Goal: Communication & Community: Participate in discussion

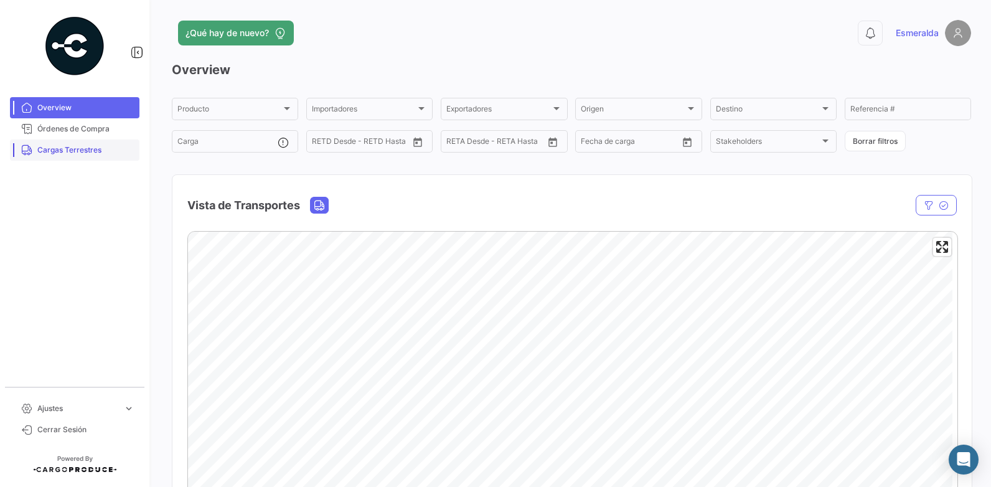
click at [52, 155] on span "Cargas Terrestres" at bounding box center [85, 149] width 97 height 11
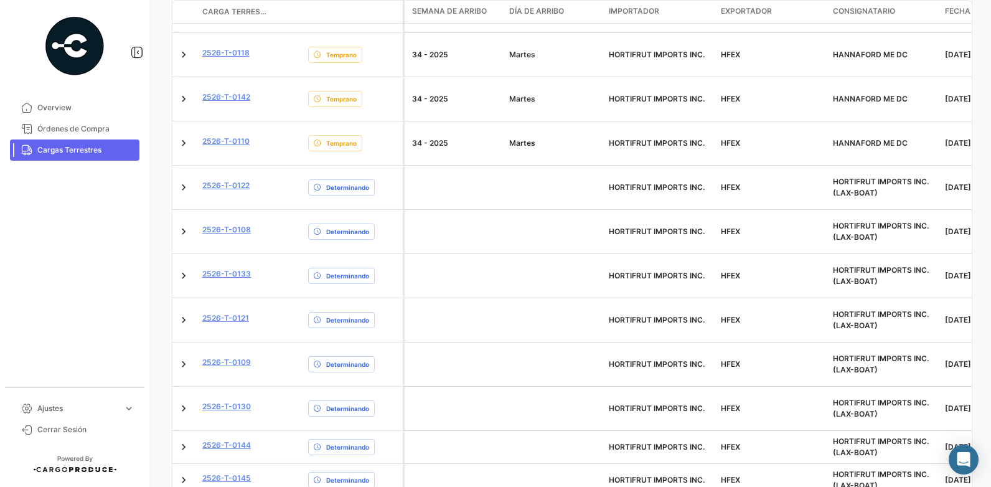
scroll to position [636, 0]
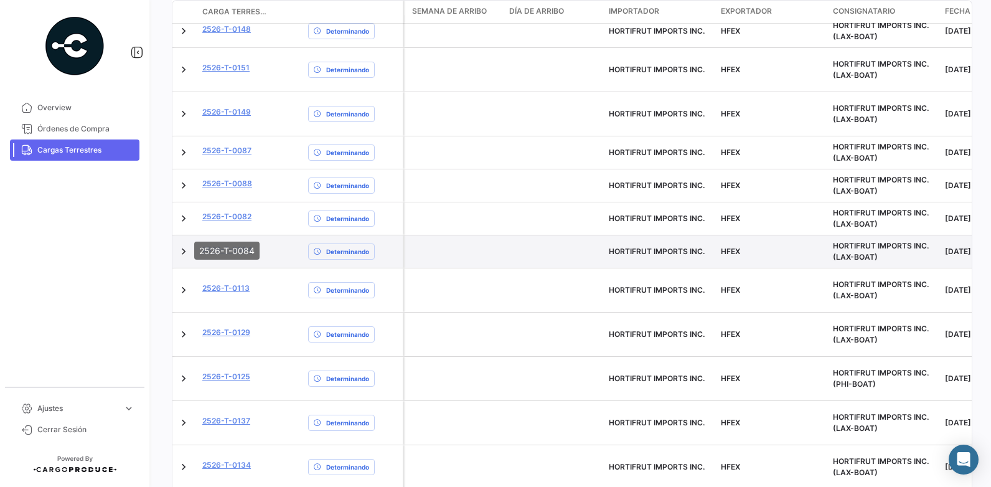
click at [207, 244] on link "2526-T-0084" at bounding box center [227, 249] width 50 height 11
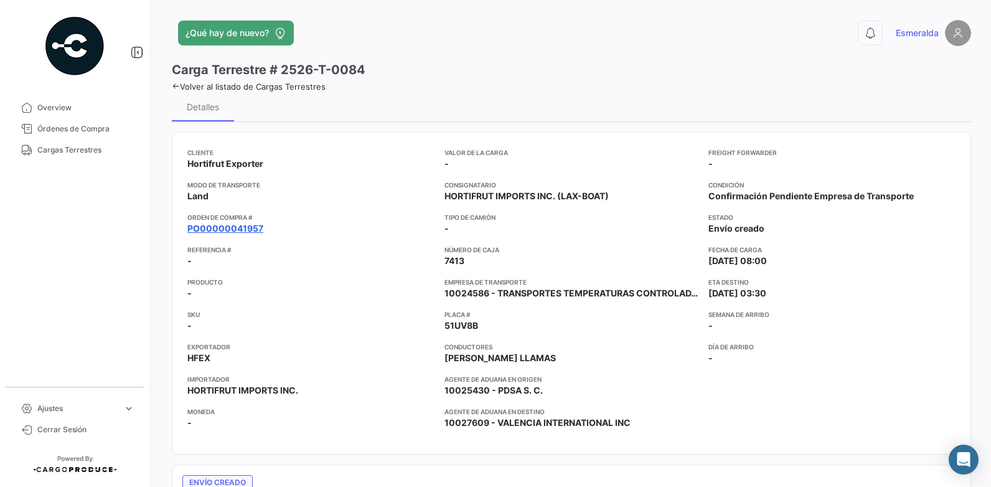
click at [230, 230] on link "PO00000041957" at bounding box center [225, 228] width 76 height 12
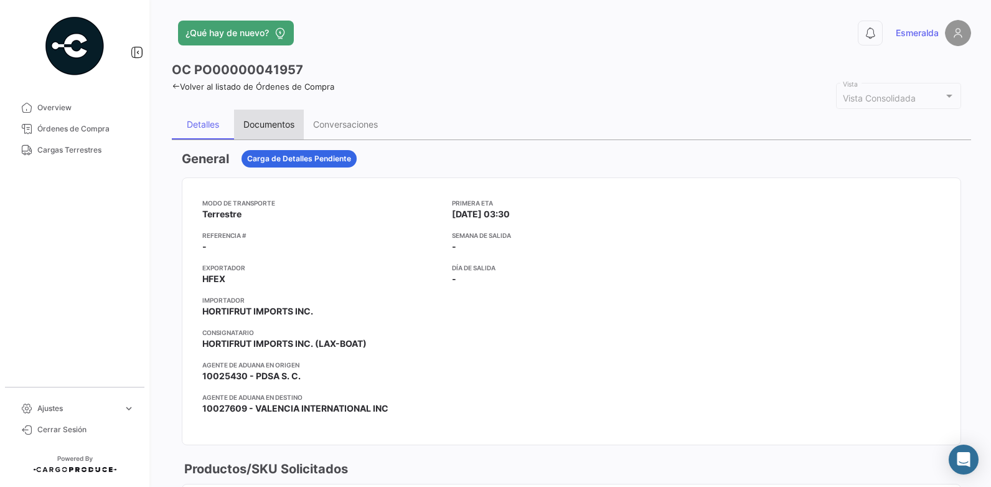
click at [261, 124] on div "Documentos" at bounding box center [268, 124] width 51 height 11
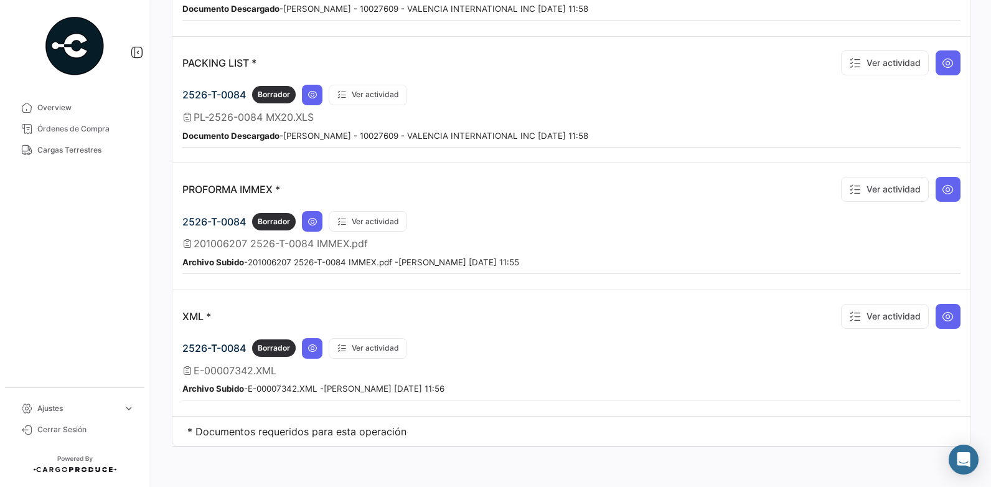
scroll to position [666, 0]
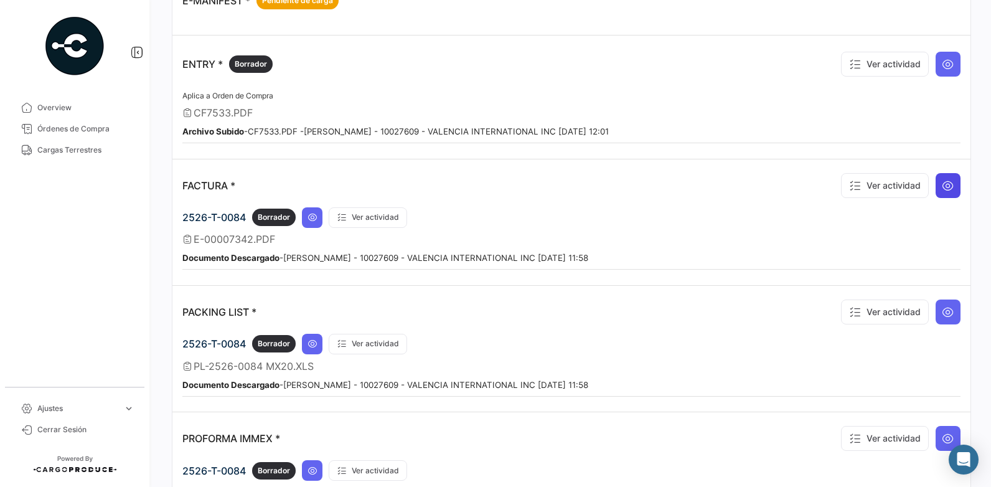
click at [942, 181] on icon at bounding box center [948, 185] width 12 height 12
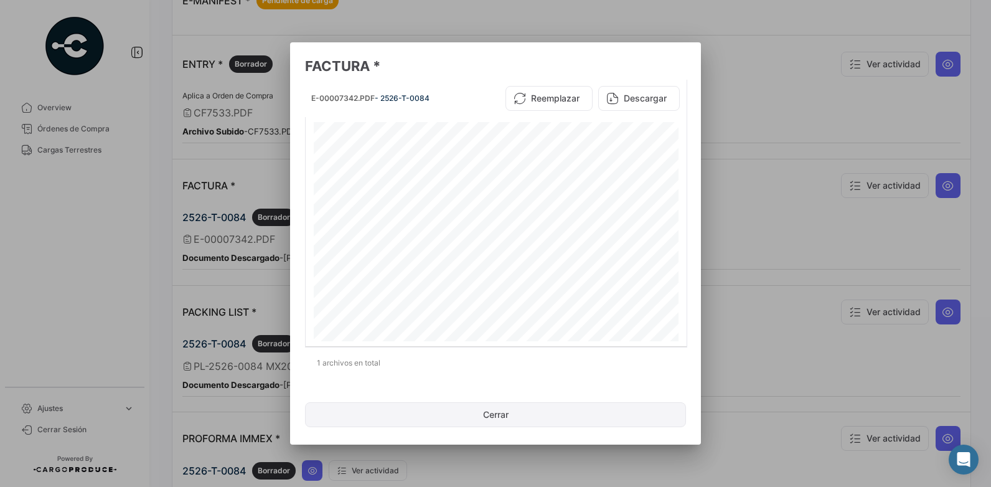
click at [524, 411] on button "Cerrar" at bounding box center [495, 414] width 381 height 25
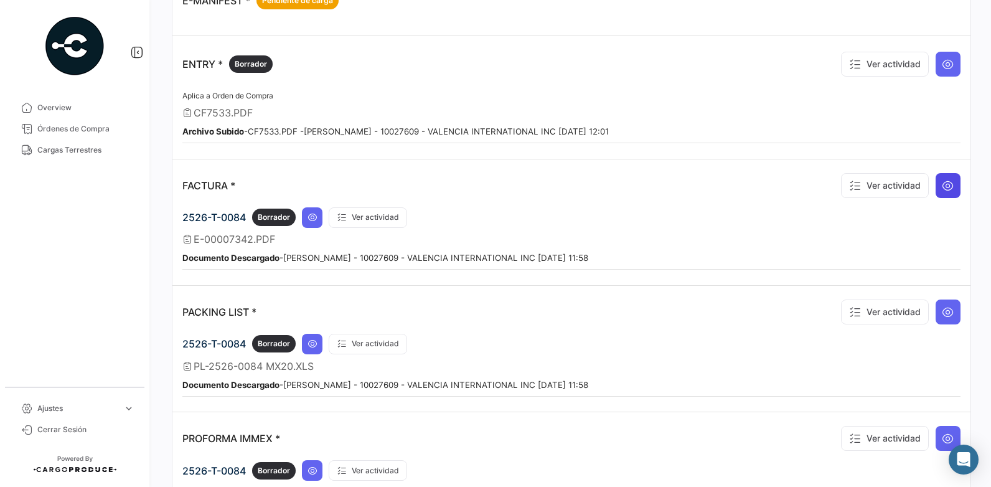
click at [942, 189] on icon at bounding box center [948, 185] width 12 height 12
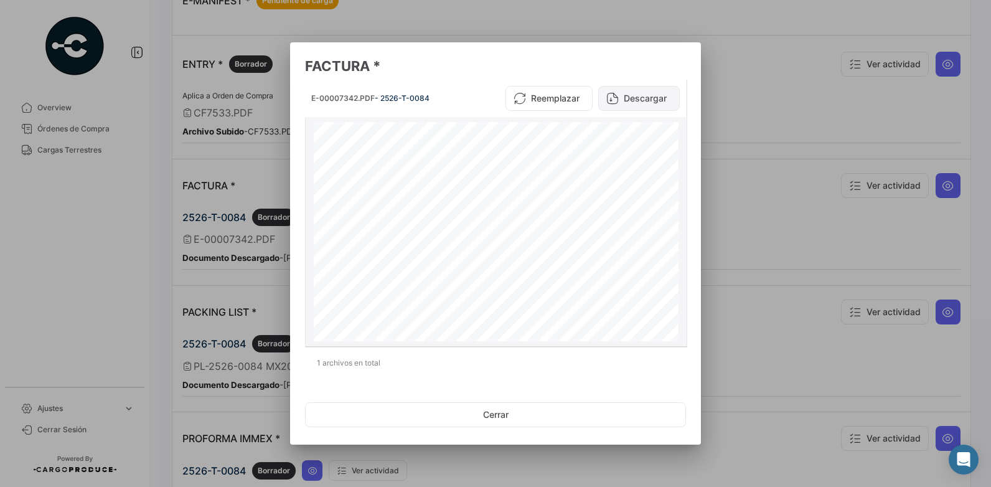
click at [636, 94] on button "Descargar" at bounding box center [639, 98] width 82 height 25
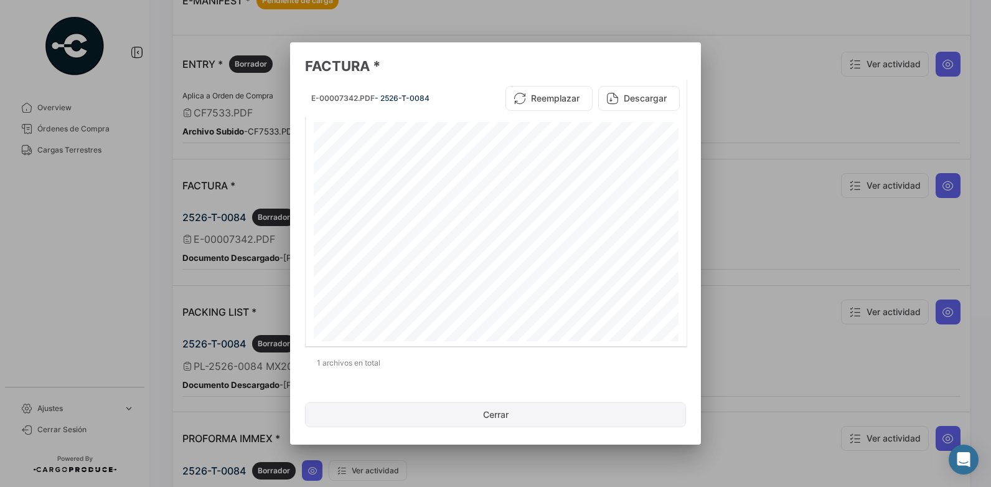
click at [518, 412] on button "Cerrar" at bounding box center [495, 414] width 381 height 25
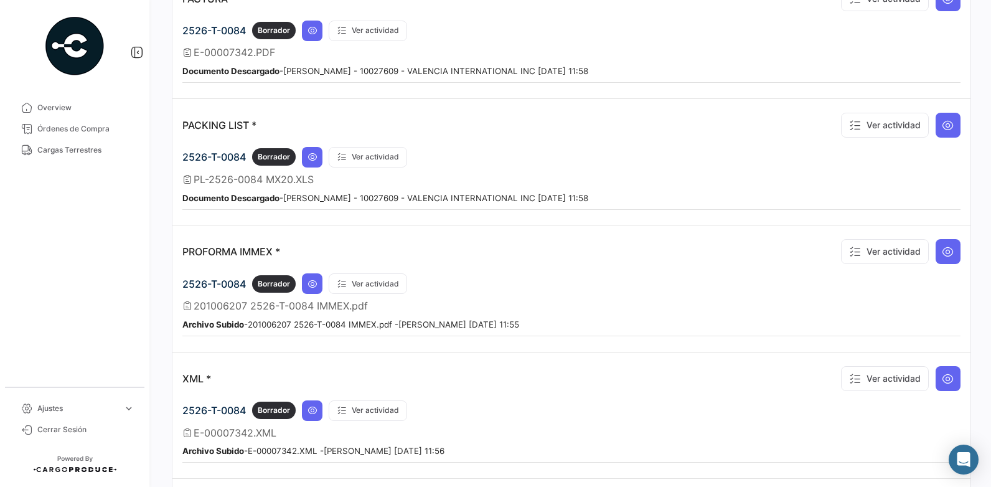
scroll to position [915, 0]
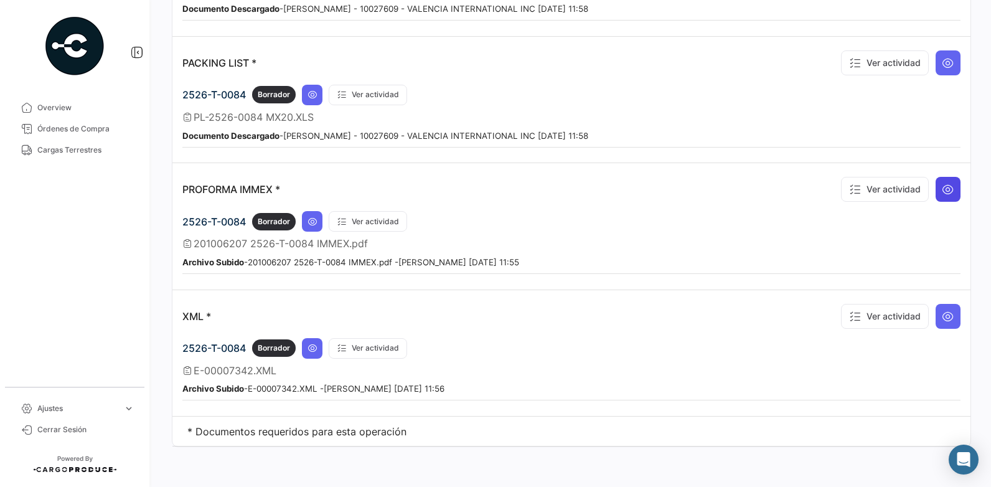
click at [942, 187] on icon at bounding box center [948, 189] width 12 height 12
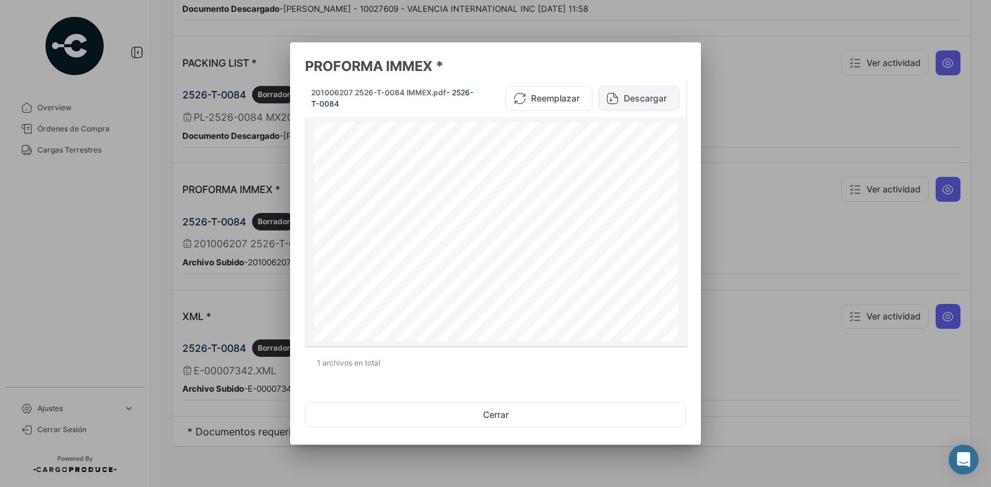
click at [648, 101] on button "Descargar" at bounding box center [639, 98] width 82 height 25
drag, startPoint x: 509, startPoint y: 415, endPoint x: 583, endPoint y: 361, distance: 91.3
click at [509, 415] on button "Cerrar" at bounding box center [495, 414] width 381 height 25
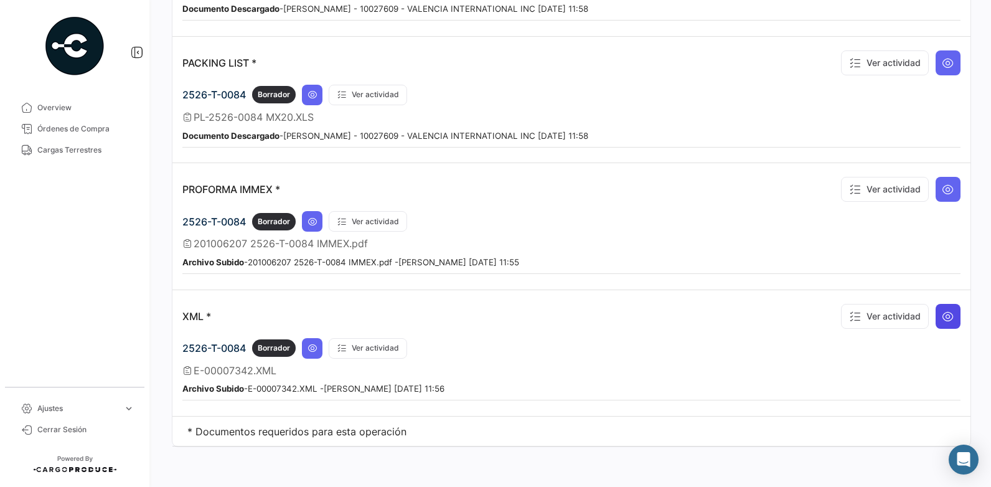
click at [942, 319] on icon at bounding box center [948, 316] width 12 height 12
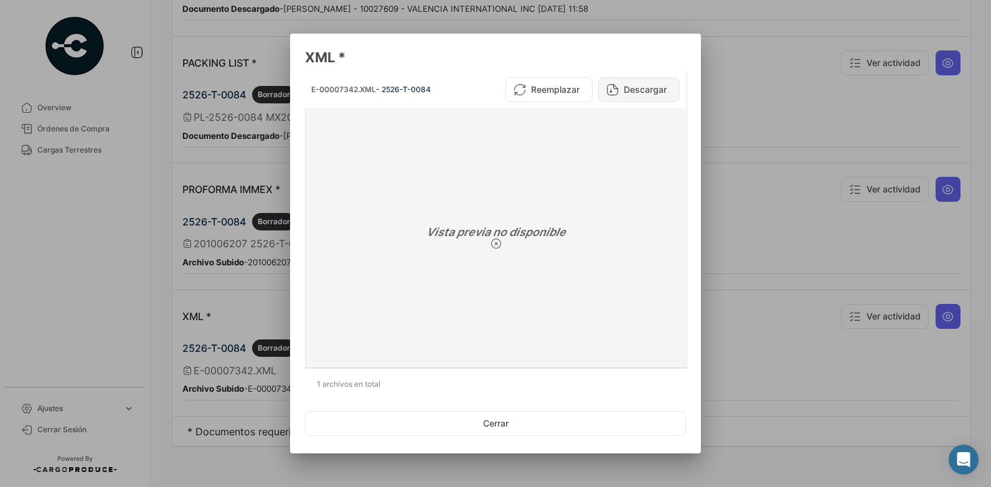
click at [642, 87] on button "Descargar" at bounding box center [639, 89] width 82 height 25
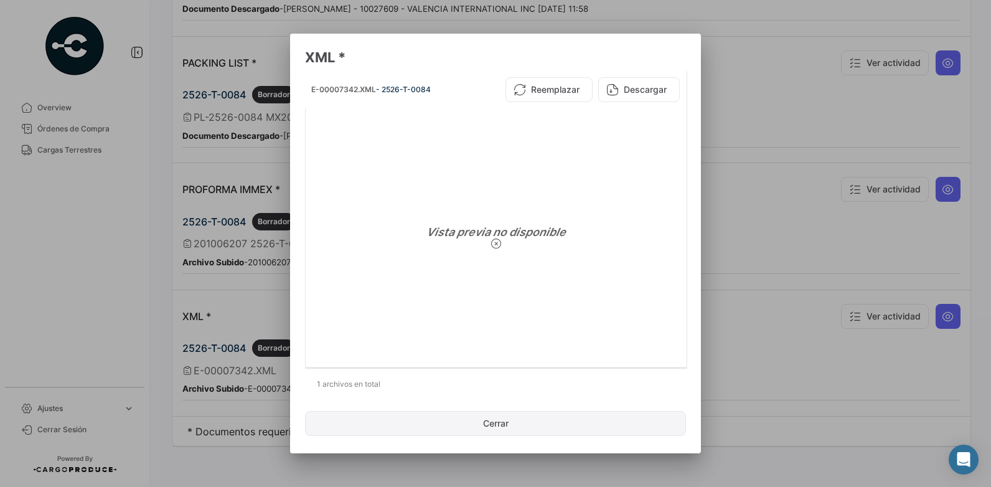
click at [510, 423] on button "Cerrar" at bounding box center [495, 423] width 381 height 25
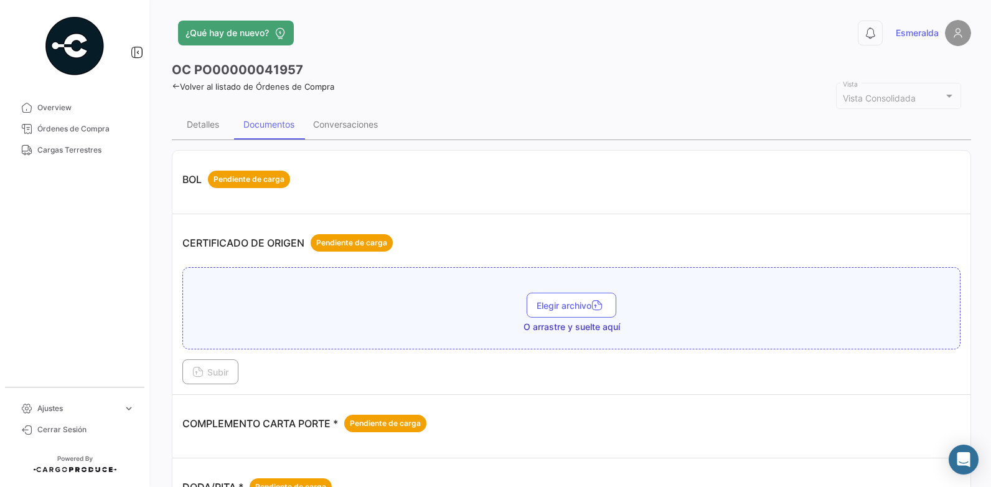
scroll to position [0, 0]
click at [73, 148] on span "Cargas Terrestres" at bounding box center [85, 149] width 97 height 11
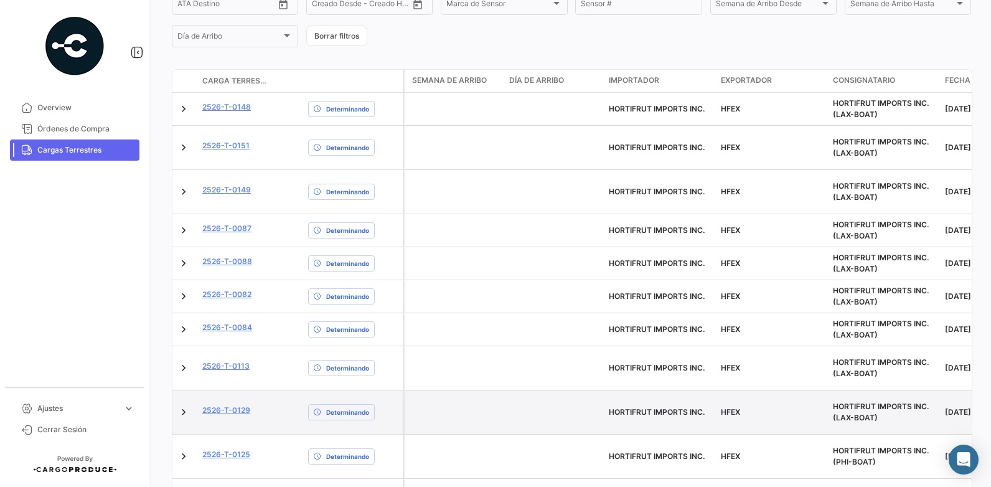
scroll to position [327, 0]
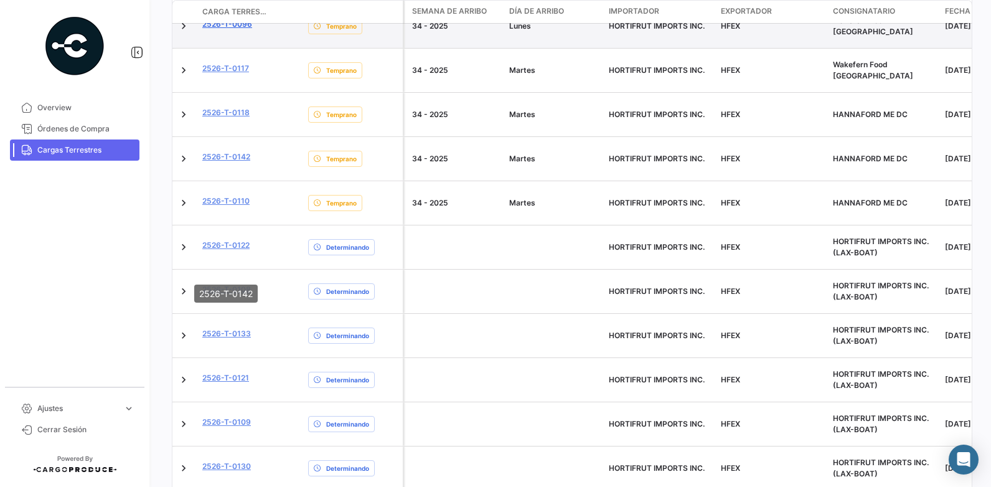
scroll to position [576, 0]
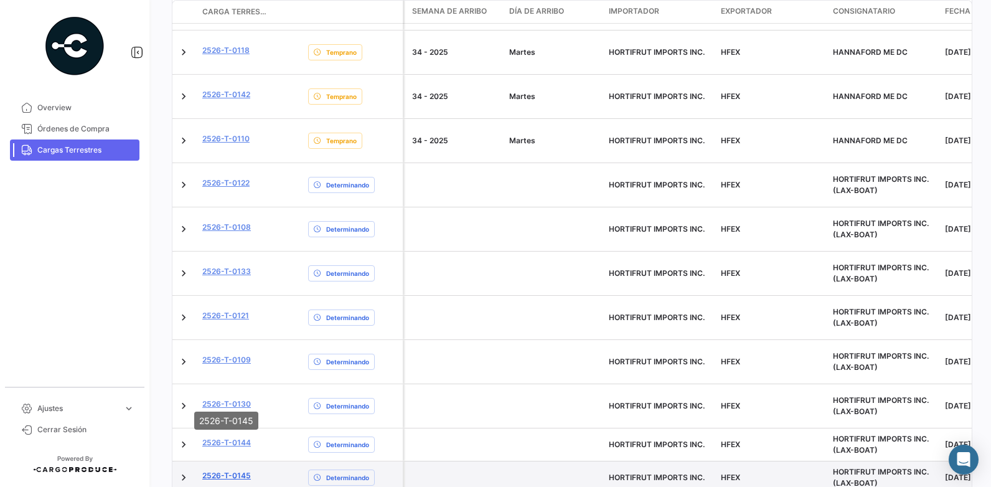
click at [232, 470] on link "2526-T-0145" at bounding box center [226, 475] width 49 height 11
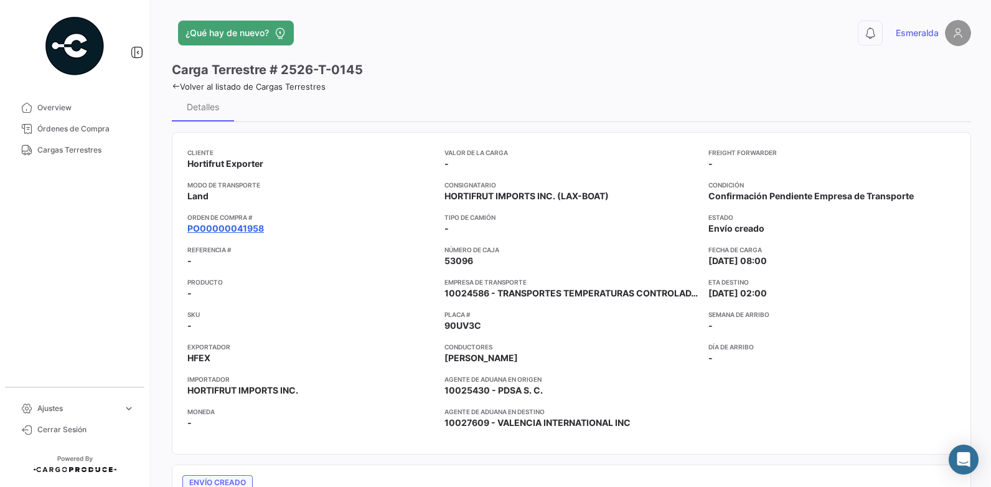
click at [234, 233] on link "PO00000041958" at bounding box center [225, 228] width 77 height 12
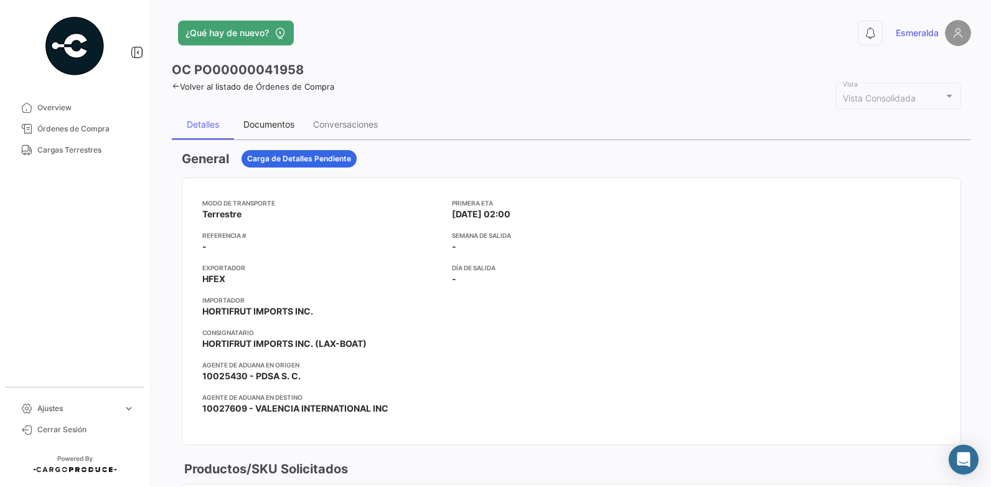
click at [265, 124] on div "Documentos" at bounding box center [268, 124] width 51 height 11
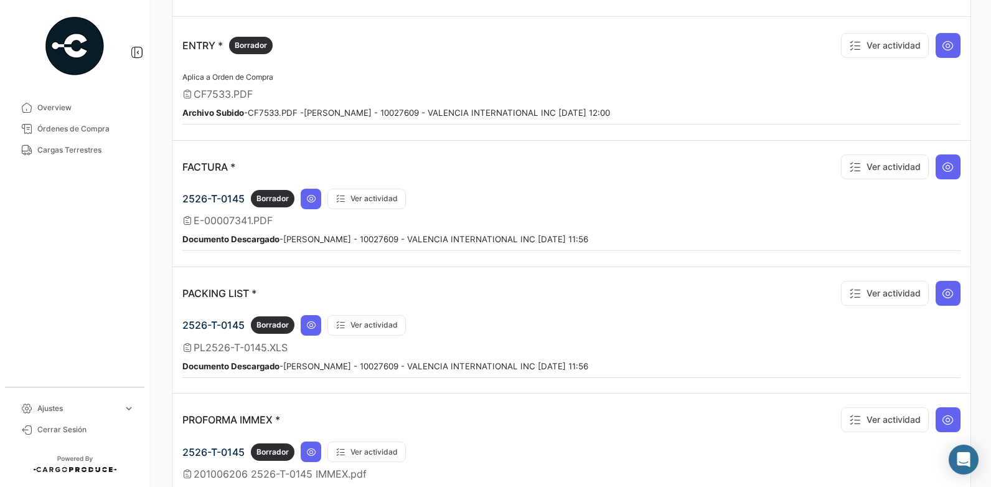
scroll to position [747, 0]
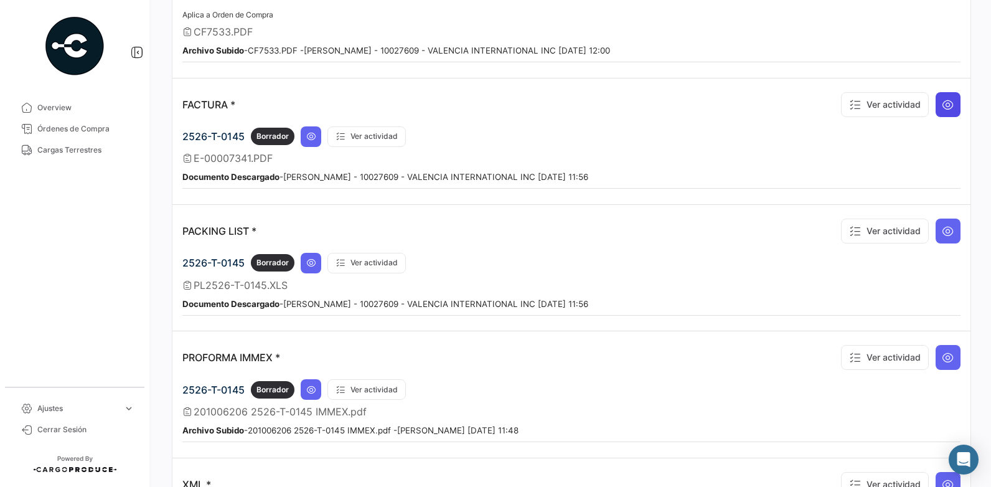
click at [943, 105] on icon at bounding box center [948, 104] width 12 height 12
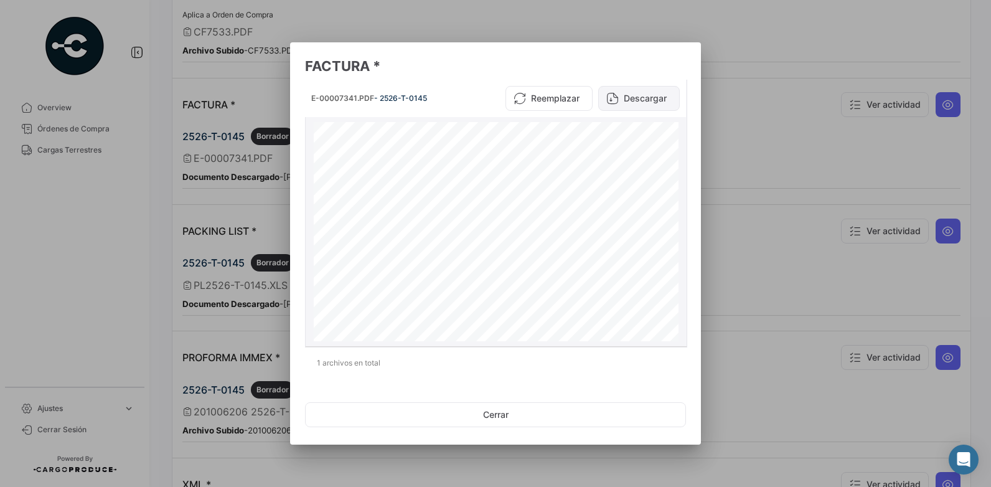
click at [647, 101] on button "Descargar" at bounding box center [639, 98] width 82 height 25
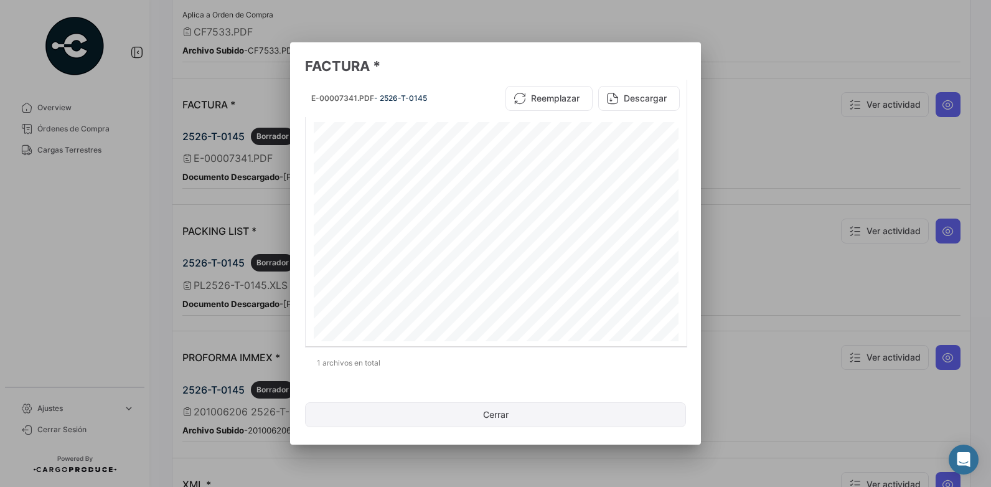
click at [512, 412] on button "Cerrar" at bounding box center [495, 414] width 381 height 25
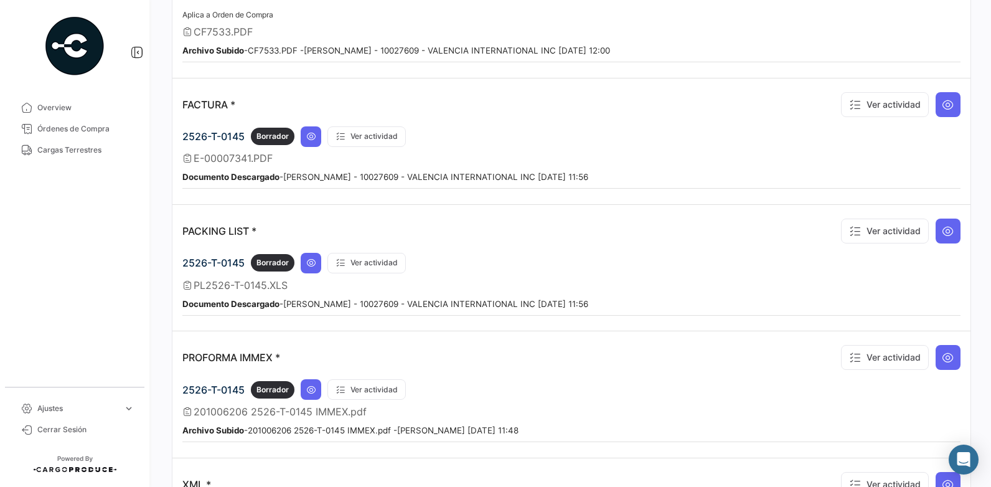
scroll to position [872, 0]
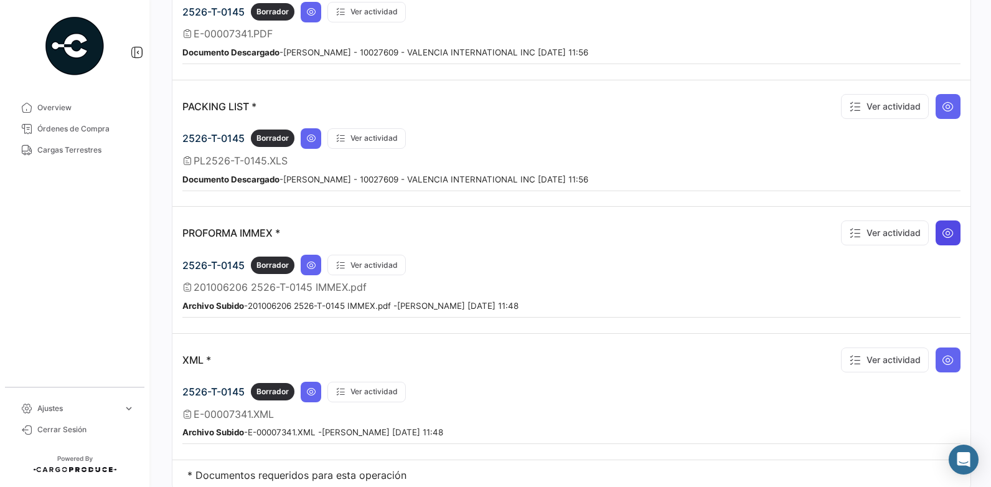
click at [942, 232] on icon at bounding box center [948, 233] width 12 height 12
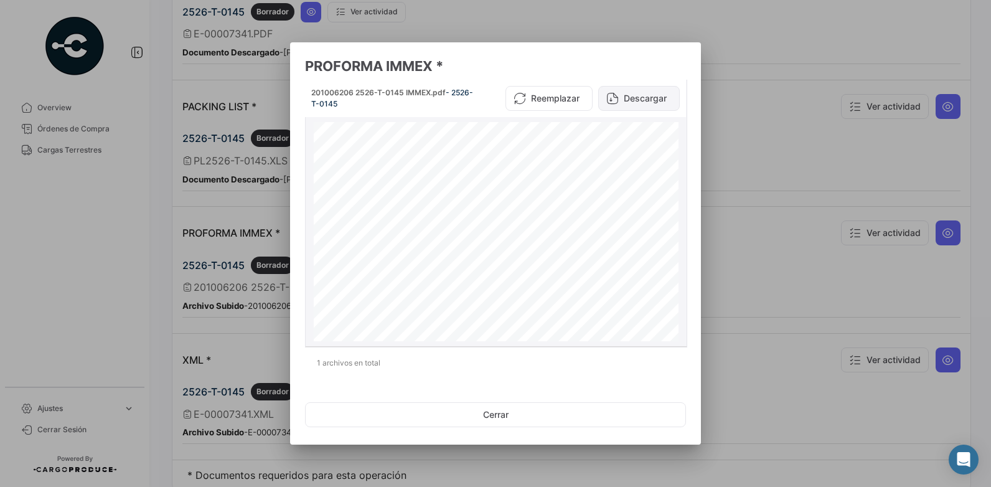
click at [649, 100] on button "Descargar" at bounding box center [639, 98] width 82 height 25
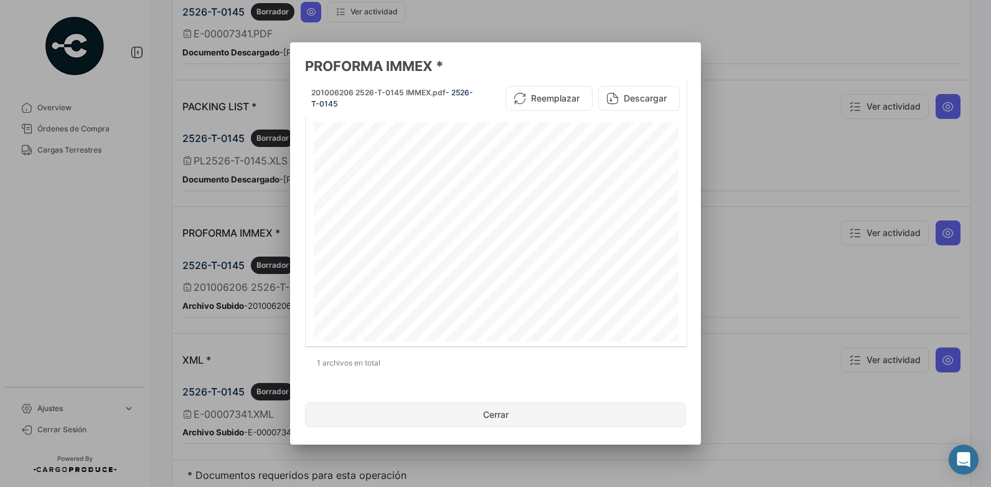
click at [517, 416] on button "Cerrar" at bounding box center [495, 414] width 381 height 25
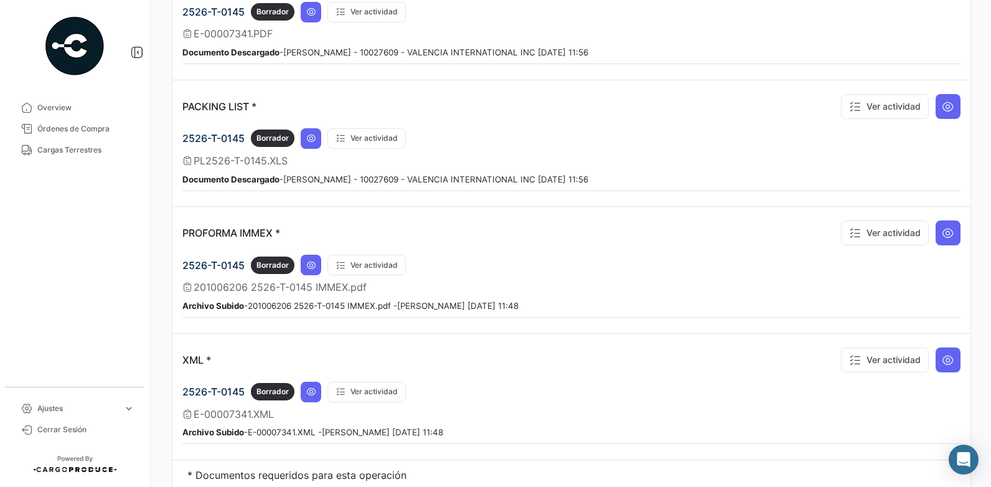
scroll to position [915, 0]
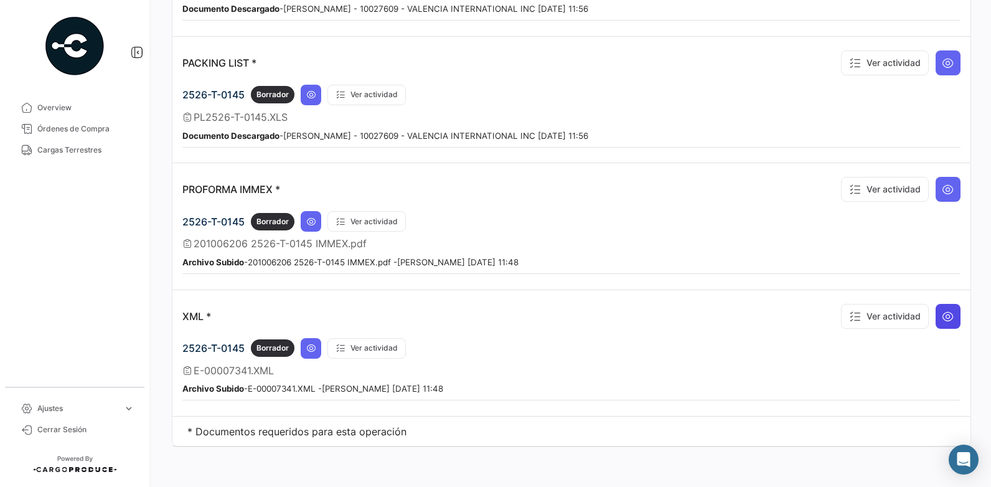
click at [944, 318] on icon at bounding box center [948, 316] width 12 height 12
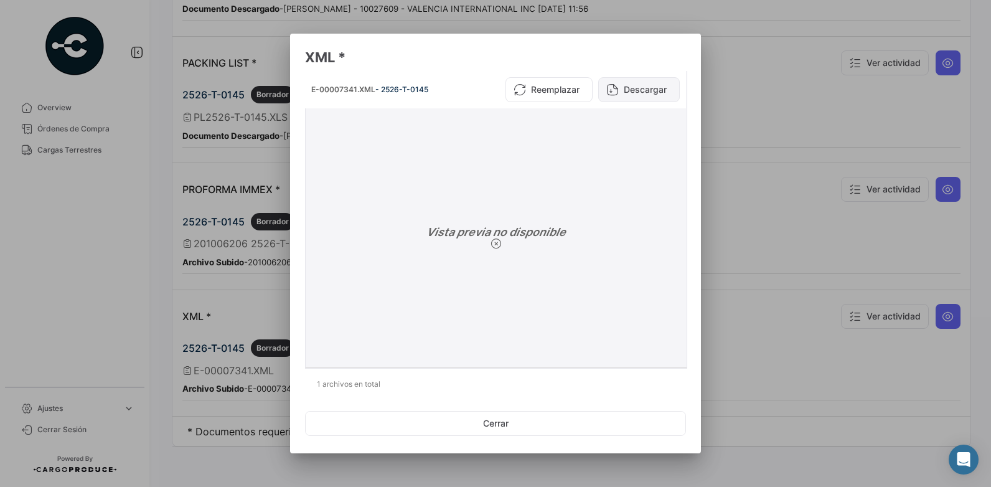
click at [638, 89] on button "Descargar" at bounding box center [639, 89] width 82 height 25
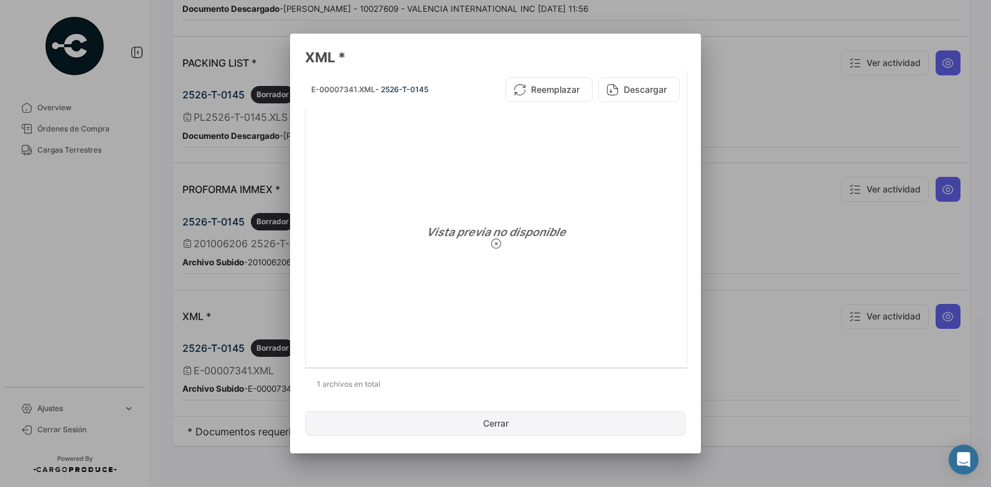
drag, startPoint x: 525, startPoint y: 425, endPoint x: 533, endPoint y: 423, distance: 7.6
click at [526, 425] on button "Cerrar" at bounding box center [495, 423] width 381 height 25
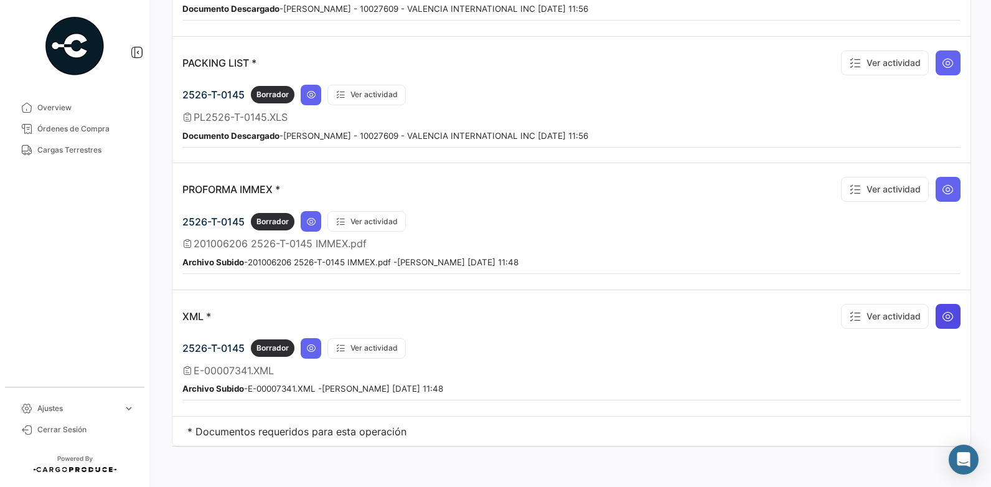
click at [942, 317] on icon at bounding box center [948, 316] width 12 height 12
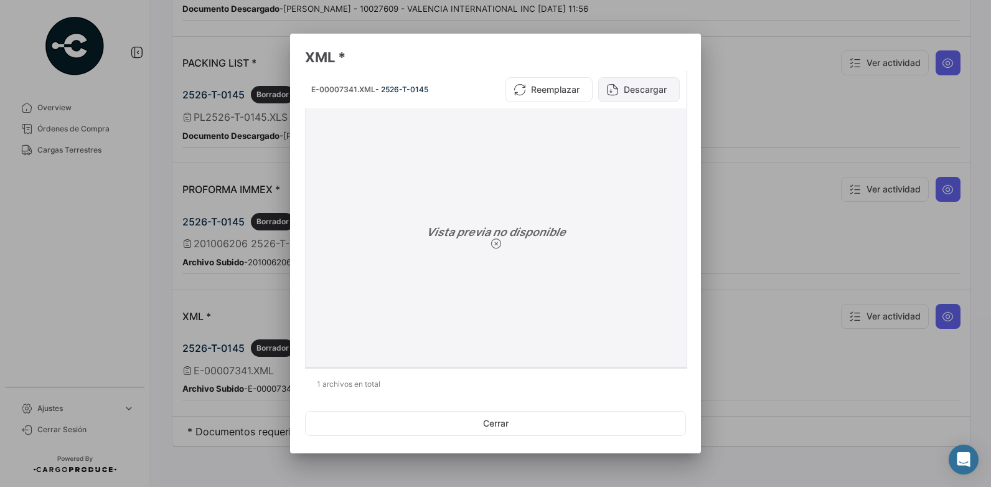
click at [629, 89] on button "Descargar" at bounding box center [639, 89] width 82 height 25
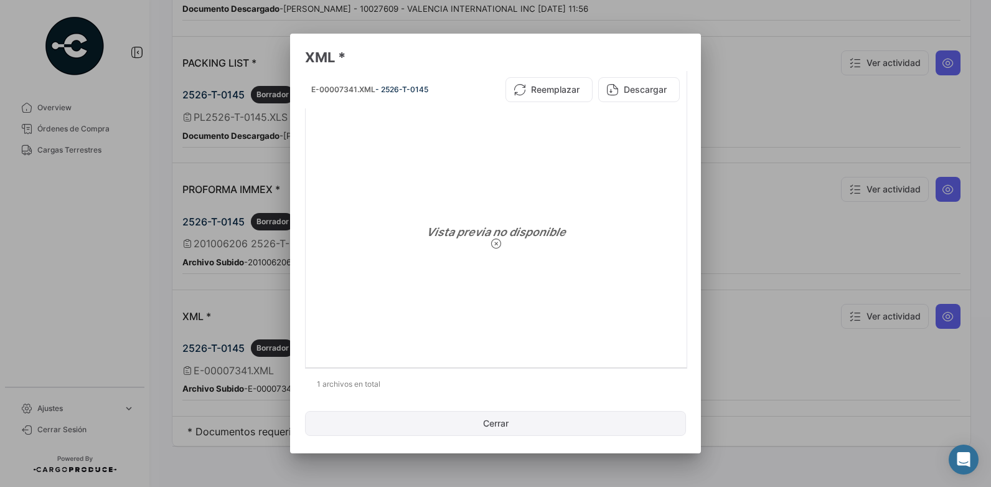
click at [517, 423] on button "Cerrar" at bounding box center [495, 423] width 381 height 25
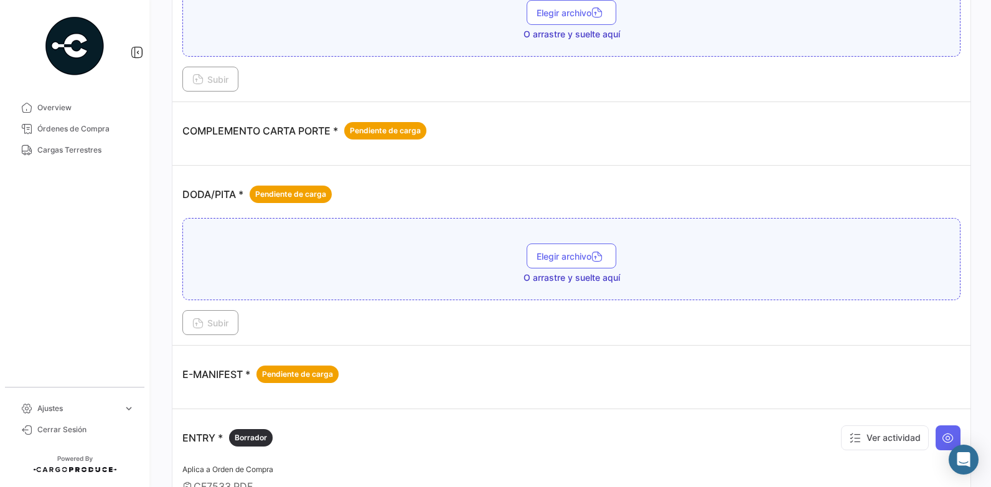
scroll to position [0, 0]
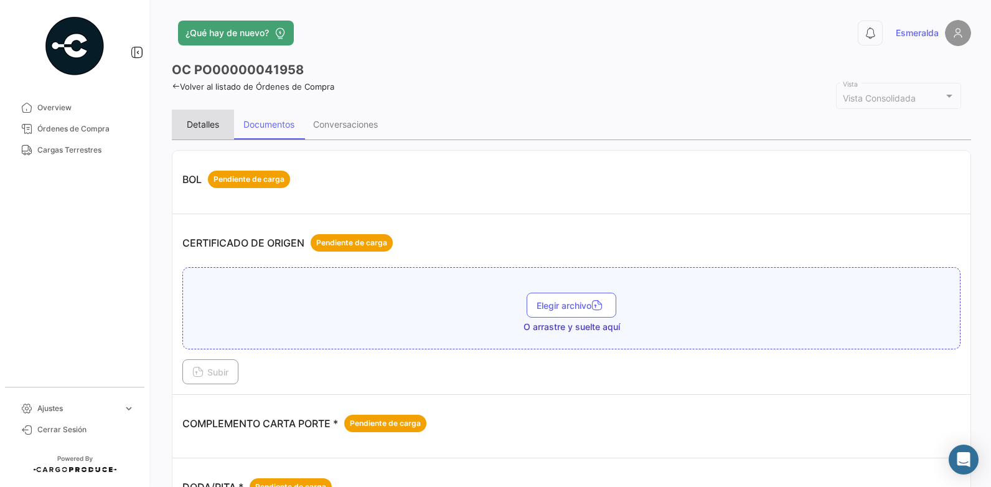
click at [199, 125] on div "Detalles" at bounding box center [203, 124] width 32 height 11
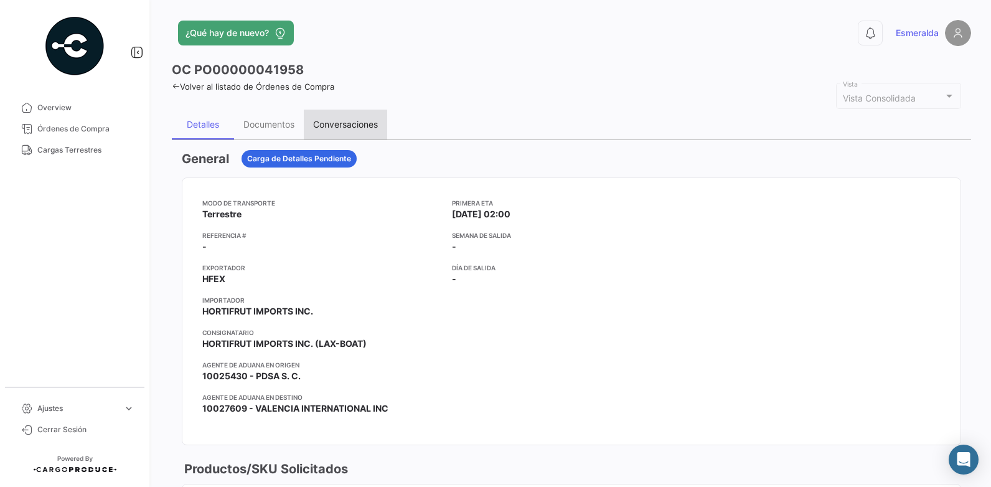
click at [339, 120] on div "Conversaciones" at bounding box center [345, 124] width 65 height 11
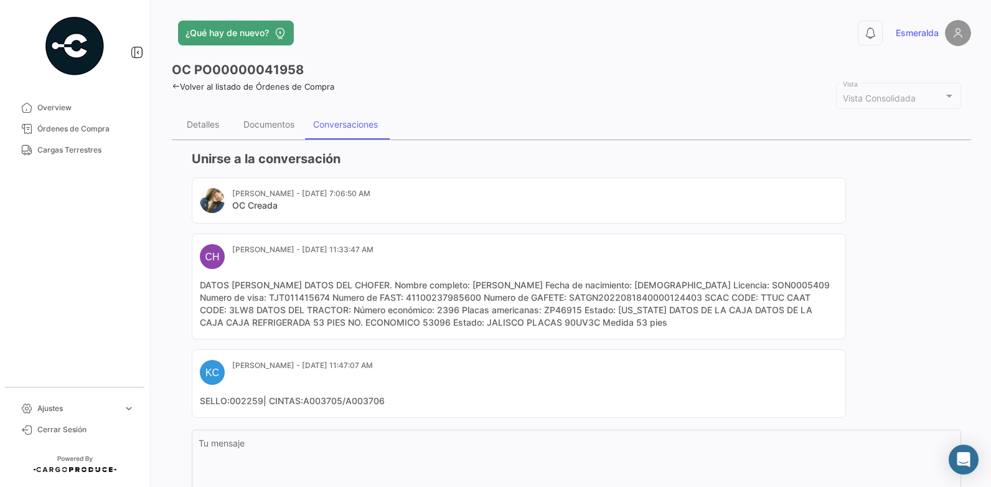
scroll to position [100, 0]
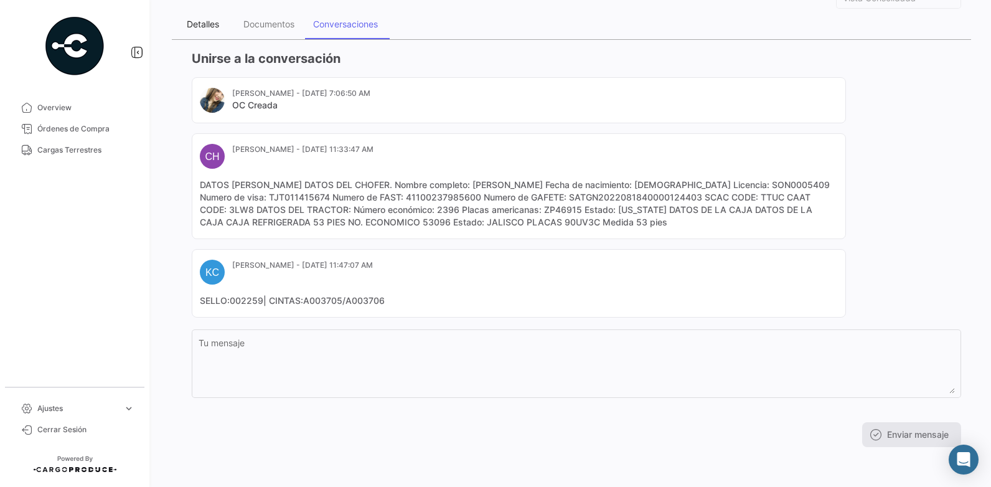
click at [200, 24] on div "Detalles" at bounding box center [203, 24] width 32 height 11
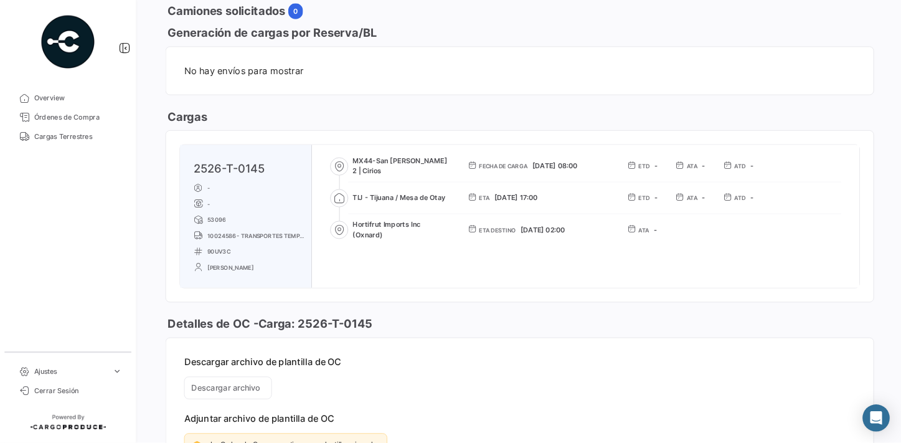
scroll to position [702, 0]
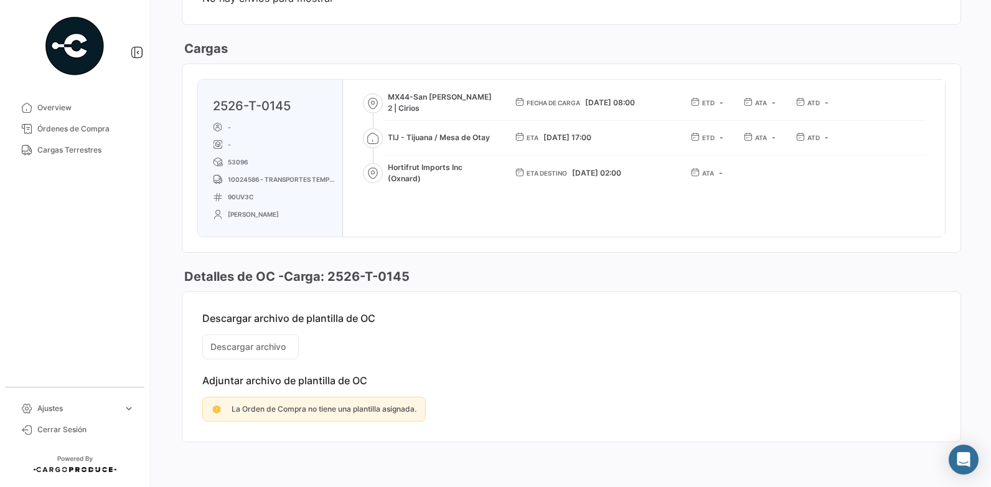
drag, startPoint x: 931, startPoint y: 40, endPoint x: 850, endPoint y: 93, distance: 96.7
click at [931, 40] on div "Cargas" at bounding box center [571, 48] width 779 height 17
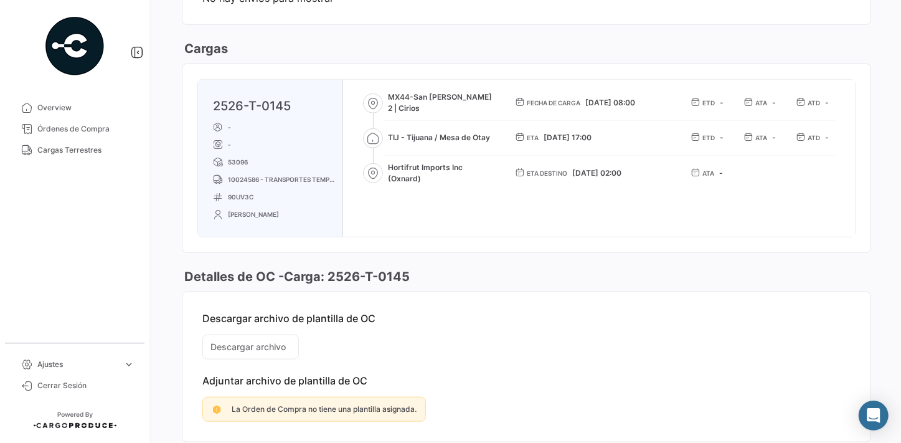
drag, startPoint x: 975, startPoint y: 0, endPoint x: 494, endPoint y: 113, distance: 493.8
click at [494, 113] on div "2526-T-0145 - - 53096 10024586 - TRANSPORTES TEMPERATURAS CONTROLADAS SA DE CV …" at bounding box center [526, 158] width 657 height 157
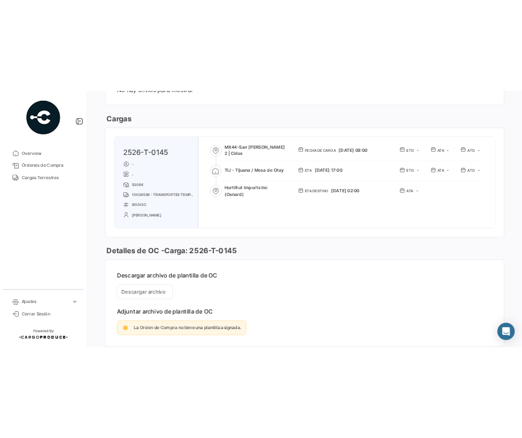
scroll to position [860, 0]
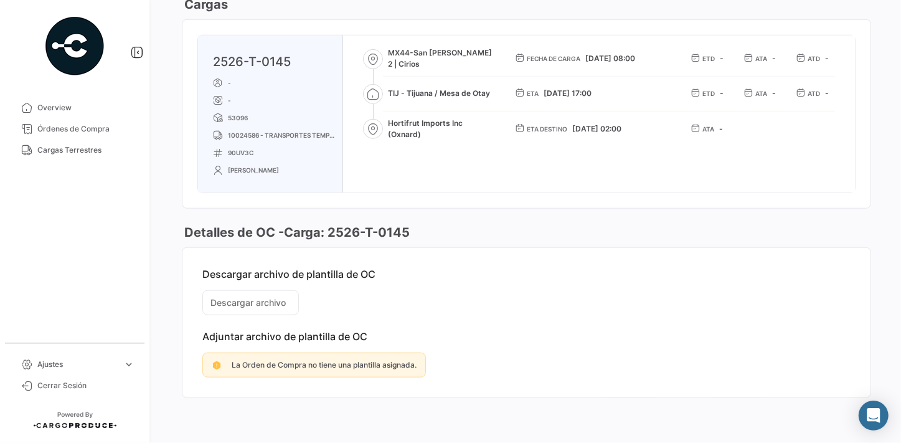
click at [714, 37] on div "2526-T-0145 - - 53096 10024586 - TRANSPORTES TEMPERATURAS CONTROLADAS SA DE CV …" at bounding box center [526, 113] width 657 height 157
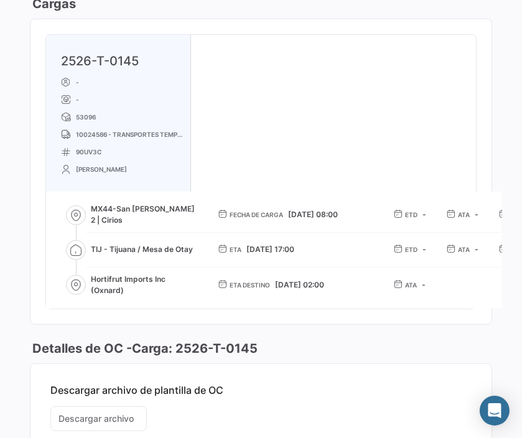
scroll to position [690, 0]
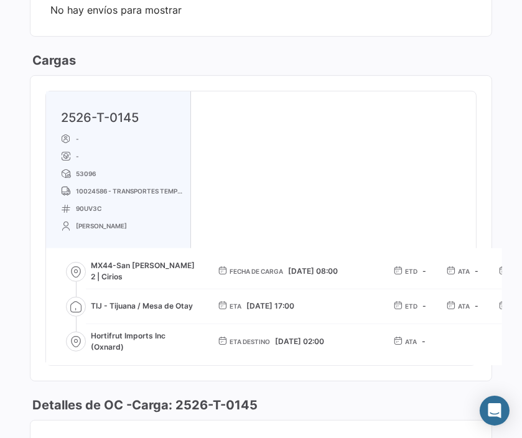
click at [334, 92] on div "2526-T-0145 - - 53096 10024586 - TRANSPORTES TEMPERATURAS CONTROLADAS SA DE CV …" at bounding box center [261, 229] width 430 height 274
click at [392, 56] on div "Cargas" at bounding box center [261, 60] width 463 height 17
click at [308, 24] on mat-card-content "No hay envíos para mostrar" at bounding box center [261, 10] width 461 height 52
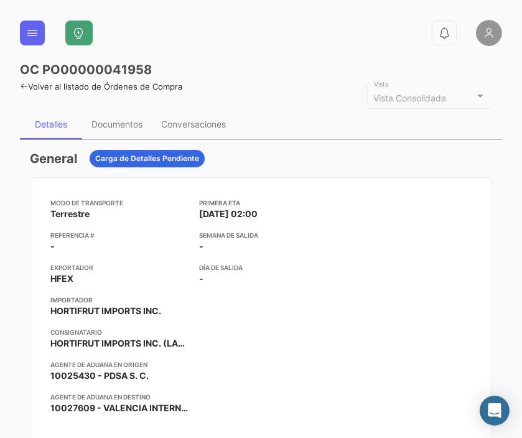
scroll to position [0, 0]
click at [181, 123] on div "Conversaciones" at bounding box center [193, 124] width 65 height 11
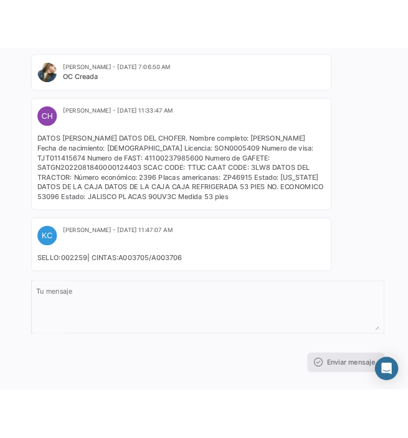
scroll to position [185, 0]
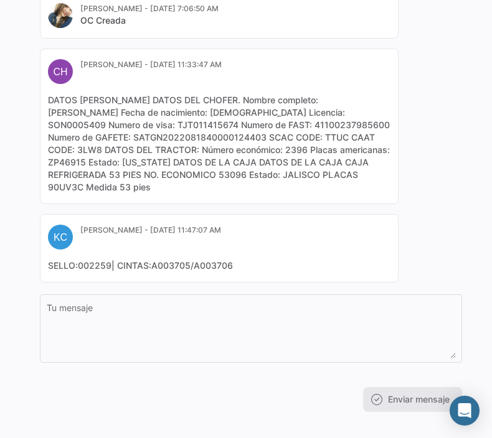
click at [459, 45] on div "Unirse a la conversación [PERSON_NAME] - [DATE] 7:06:50 AM OC Creada CH [PERSON…" at bounding box center [246, 188] width 452 height 467
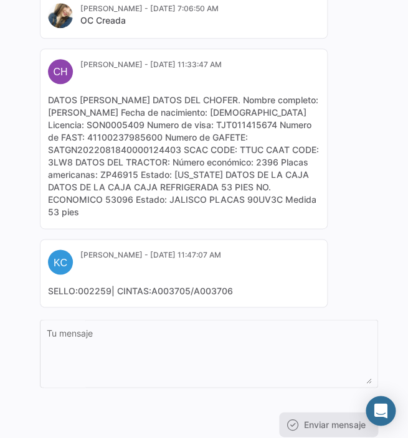
click at [392, 46] on div "0 OC PO00000041958 Volver al listado de Órdenes de Compra Vista Consolidada Vis…" at bounding box center [204, 219] width 408 height 438
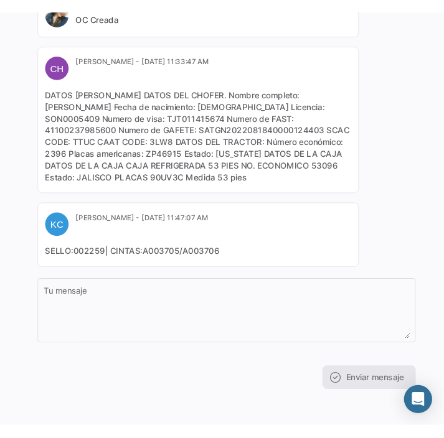
scroll to position [210, 0]
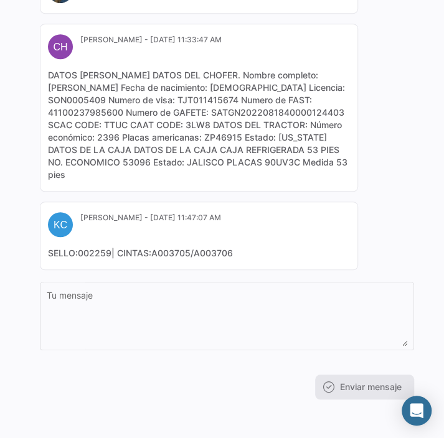
click at [417, 67] on div "Unirse a la conversación [PERSON_NAME] - [DATE] 7:06:50 AM OC Creada CH [PERSON…" at bounding box center [222, 169] width 404 height 479
click at [246, 385] on div "Enviar mensaje" at bounding box center [227, 387] width 374 height 25
drag, startPoint x: 186, startPoint y: 86, endPoint x: 35, endPoint y: 87, distance: 150.0
click at [35, 87] on app-po-activity "Unirse a la conversación [PERSON_NAME] - [DATE] 7:06:50 AM OC Creada CH [PERSON…" at bounding box center [222, 169] width 384 height 459
copy mat-card-content "[PERSON_NAME]"
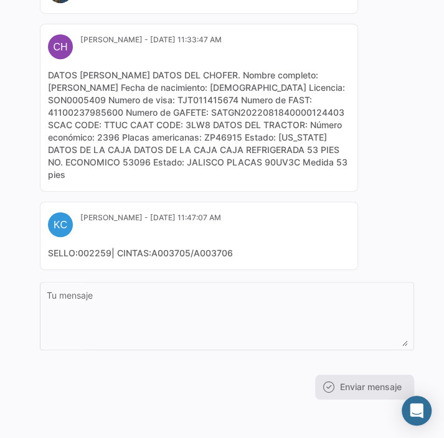
drag, startPoint x: 273, startPoint y: 339, endPoint x: 242, endPoint y: 275, distance: 71.3
click at [267, 331] on textarea "Tu mensaje" at bounding box center [227, 318] width 361 height 55
drag, startPoint x: 179, startPoint y: 123, endPoint x: 25, endPoint y: 118, distance: 154.5
click at [25, 118] on div "Unirse a la conversación [PERSON_NAME] - [DATE] 7:06:50 AM OC Creada CH [PERSON…" at bounding box center [222, 169] width 404 height 479
copy mat-card-content "SATGN2022081840000124403"
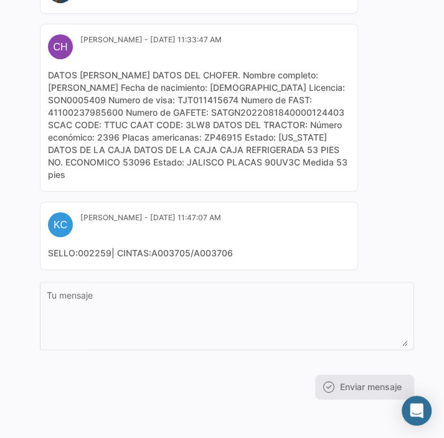
click at [385, 223] on div "[PERSON_NAME] - [DATE] 7:06:50 AM OC Creada CH [PERSON_NAME] - [DATE] 11:33:47 …" at bounding box center [227, 119] width 374 height 303
click at [413, 144] on div "Unirse a la conversación [PERSON_NAME] - [DATE] 7:06:50 AM OC Creada CH [PERSON…" at bounding box center [222, 169] width 404 height 479
drag, startPoint x: 375, startPoint y: 205, endPoint x: 260, endPoint y: 90, distance: 163.3
click at [375, 205] on div "[PERSON_NAME] - [DATE] 7:06:50 AM OC Creada CH [PERSON_NAME] - [DATE] 11:33:47 …" at bounding box center [227, 119] width 374 height 303
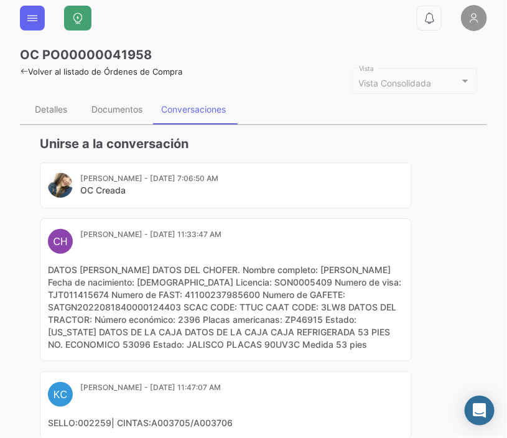
scroll to position [0, 0]
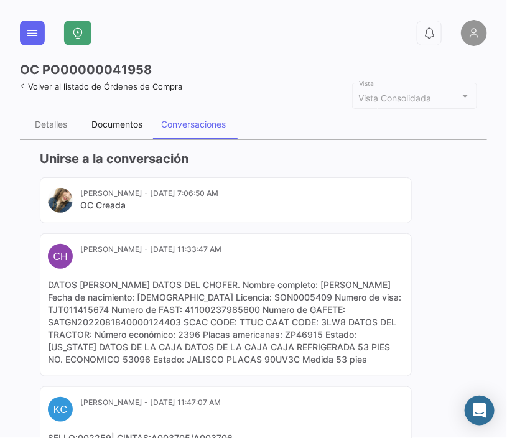
click at [115, 125] on div "Documentos" at bounding box center [117, 124] width 51 height 11
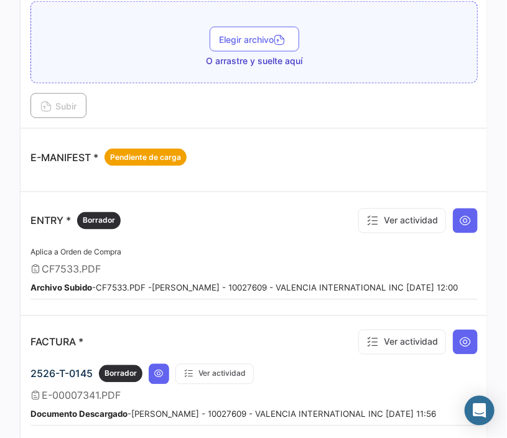
scroll to position [623, 0]
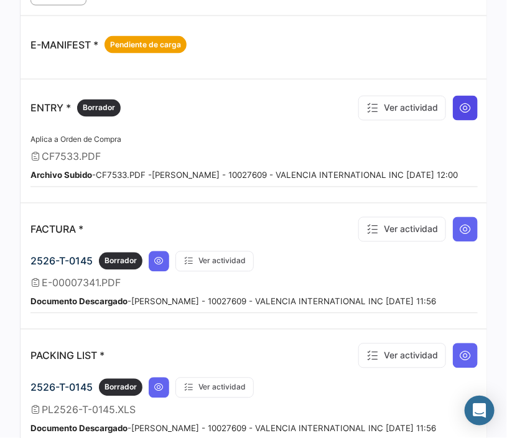
click at [459, 106] on icon at bounding box center [465, 107] width 12 height 12
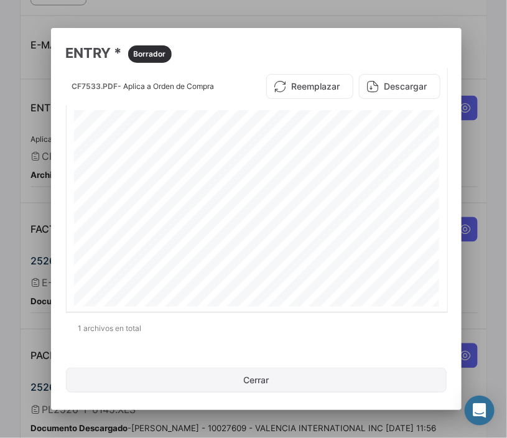
click at [253, 377] on button "Cerrar" at bounding box center [256, 380] width 381 height 25
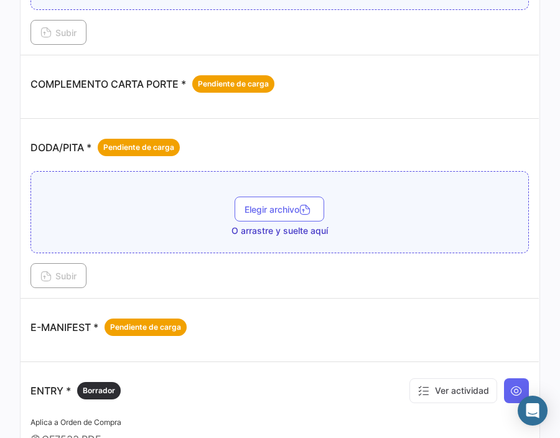
scroll to position [0, 0]
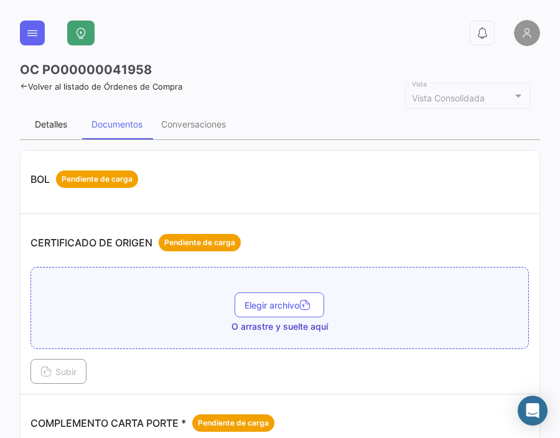
click at [52, 124] on div "Detalles" at bounding box center [51, 124] width 32 height 11
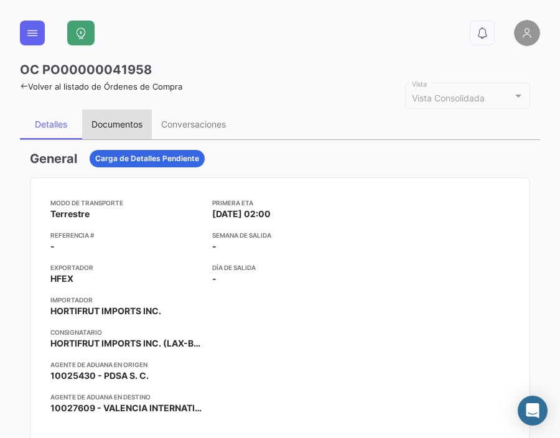
click at [121, 121] on div "Documentos" at bounding box center [117, 124] width 51 height 11
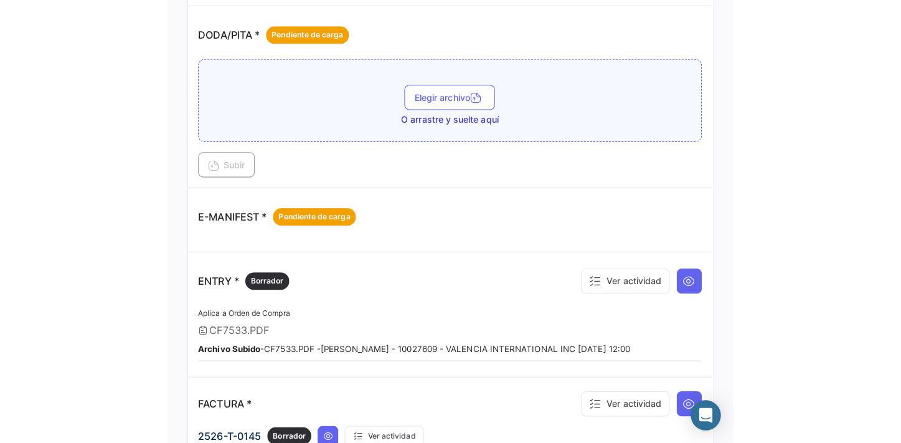
scroll to position [339, 0]
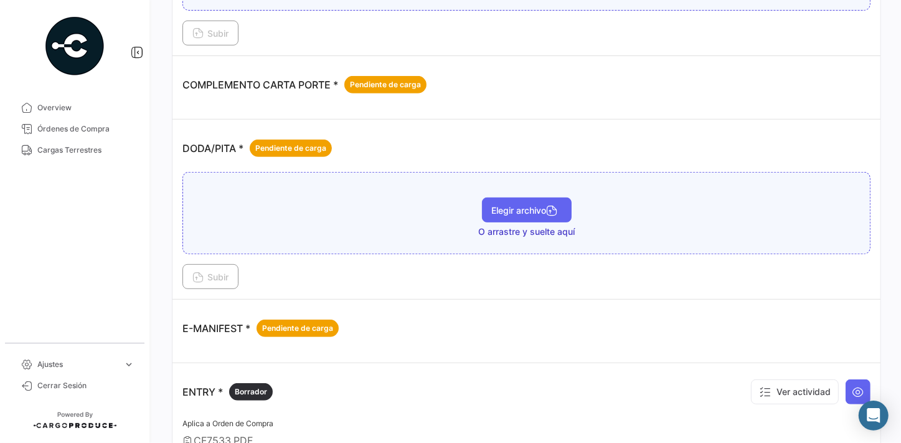
click at [497, 214] on button "Elegir archivo" at bounding box center [527, 209] width 90 height 25
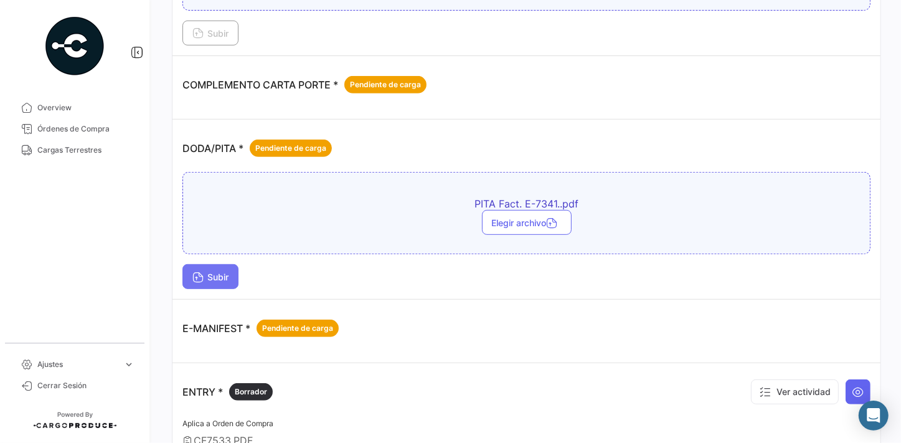
click at [202, 280] on icon at bounding box center [197, 278] width 11 height 11
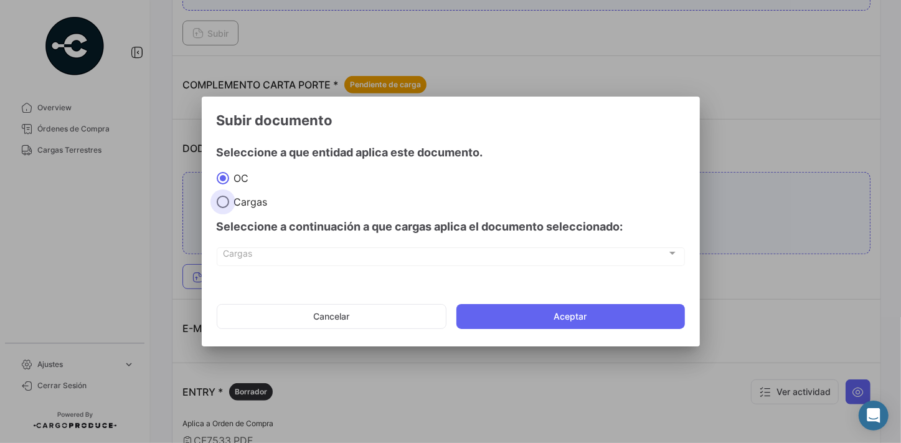
click at [246, 200] on span "Cargas" at bounding box center [248, 201] width 39 height 12
click at [229, 200] on input "Cargas" at bounding box center [223, 201] width 12 height 12
radio input "true"
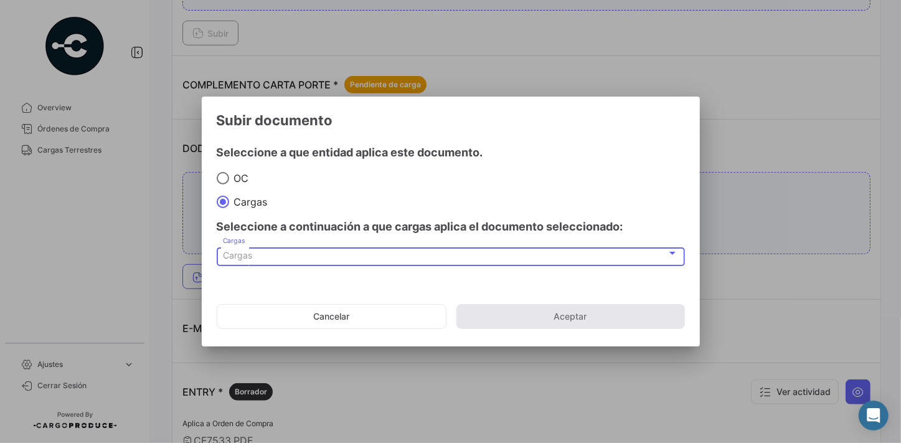
click at [313, 257] on div "Cargas" at bounding box center [445, 255] width 444 height 11
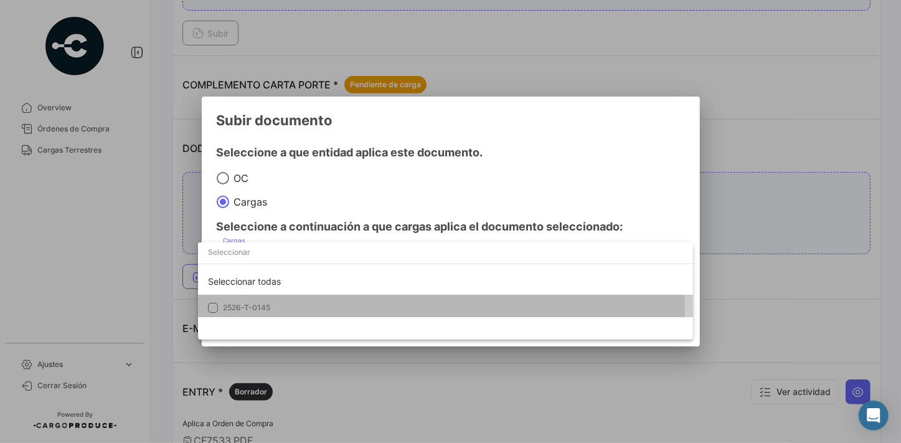
click at [281, 308] on span "2526-T-0145" at bounding box center [310, 307] width 174 height 11
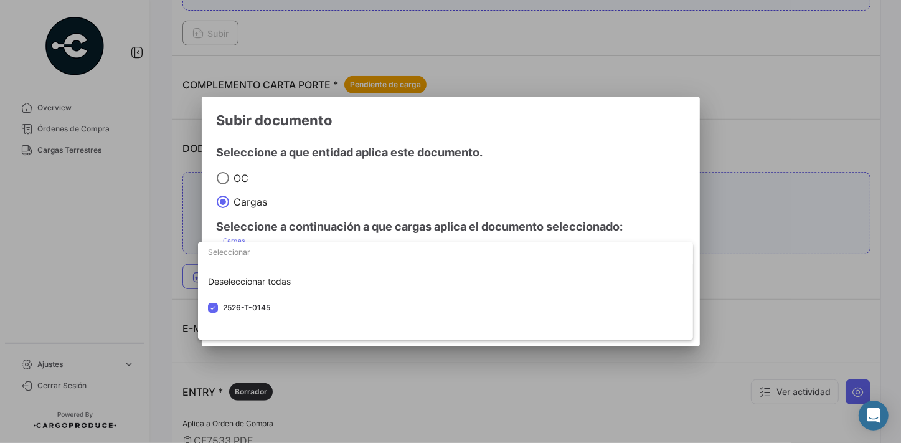
drag, startPoint x: 578, startPoint y: 143, endPoint x: 801, endPoint y: 222, distance: 236.7
click at [578, 142] on div at bounding box center [450, 221] width 901 height 443
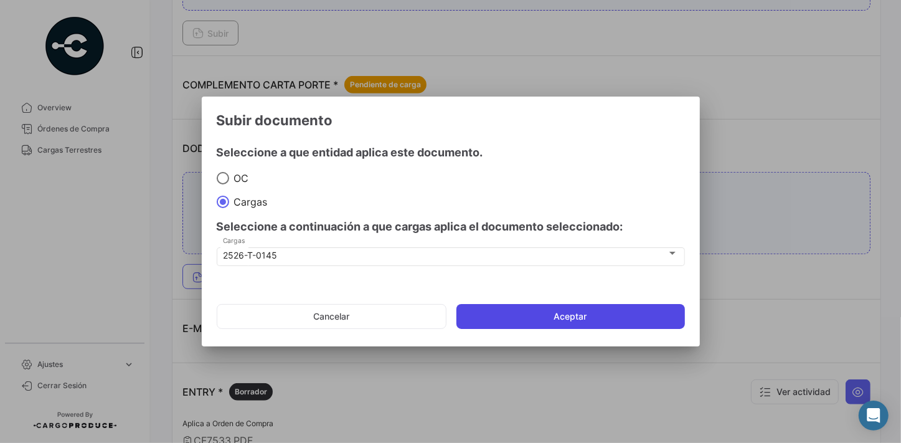
click at [598, 321] on button "Aceptar" at bounding box center [570, 316] width 228 height 25
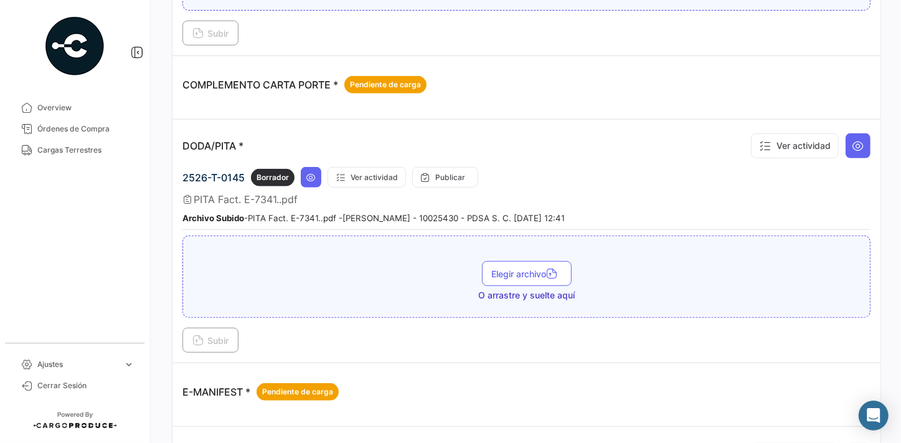
scroll to position [395, 0]
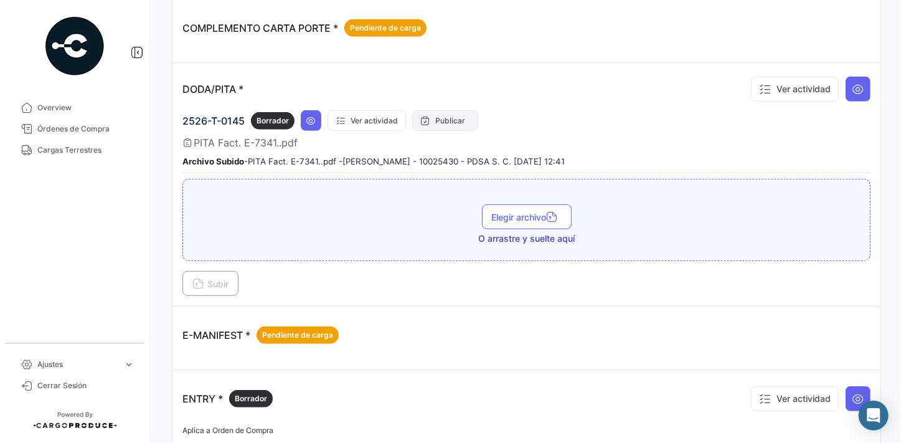
click at [448, 120] on button "Publicar" at bounding box center [445, 120] width 66 height 21
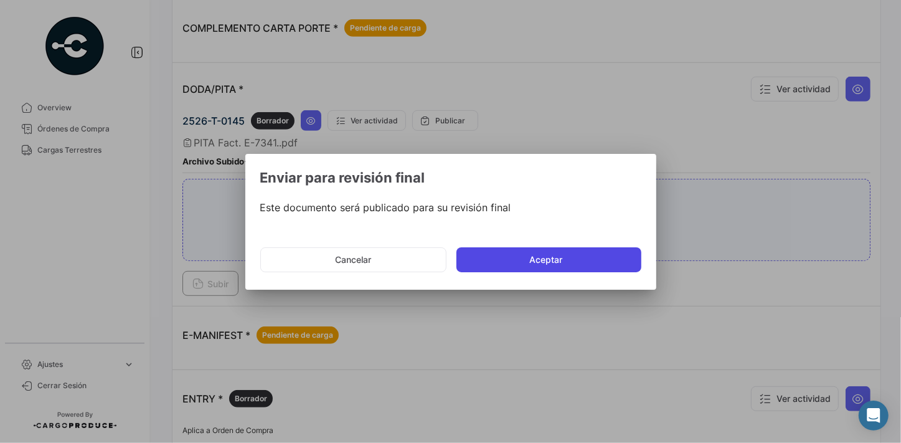
click at [552, 257] on button "Aceptar" at bounding box center [548, 259] width 185 height 25
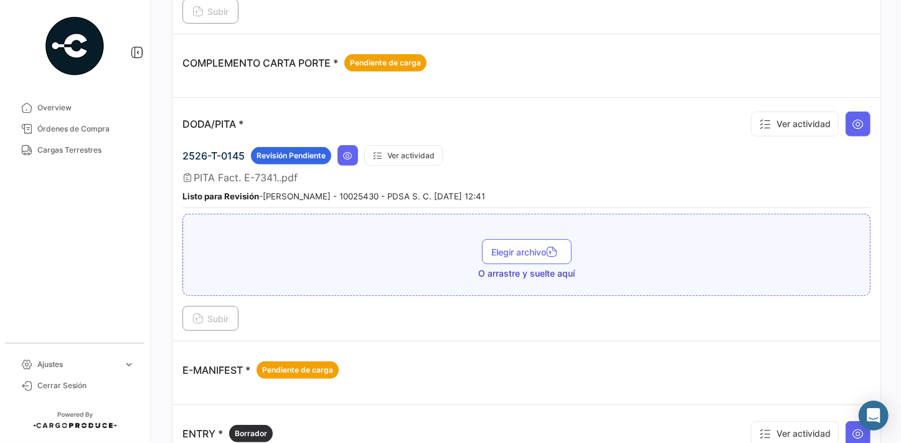
scroll to position [452, 0]
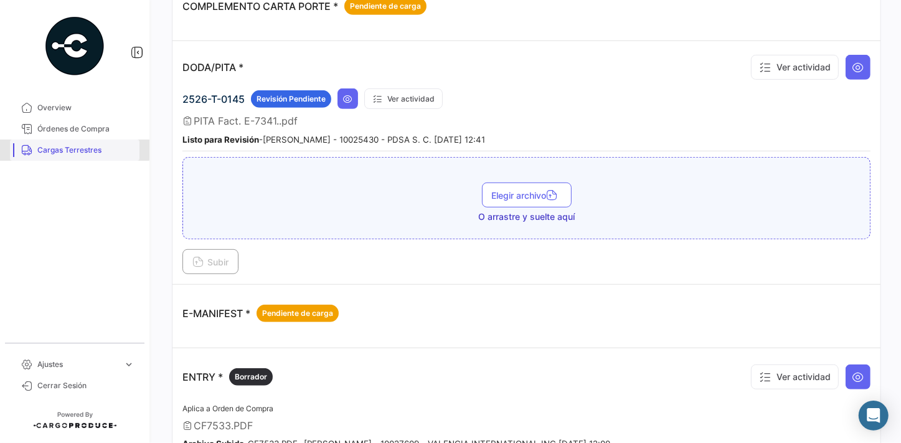
click at [62, 149] on span "Cargas Terrestres" at bounding box center [85, 149] width 97 height 11
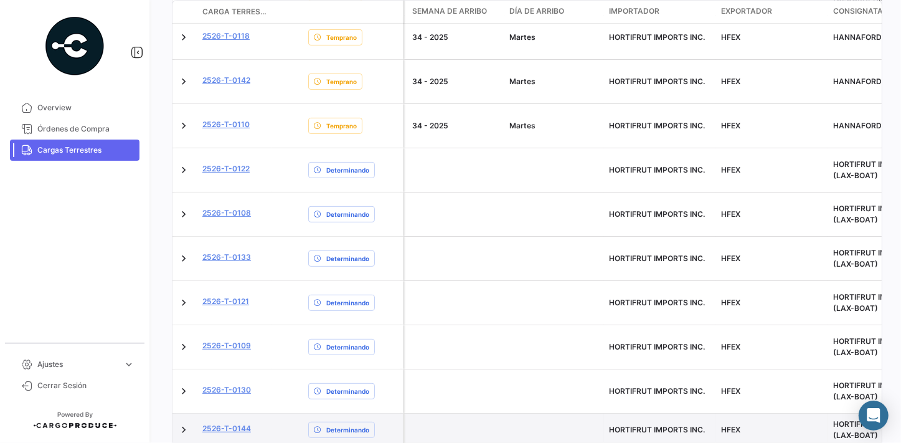
scroll to position [710, 0]
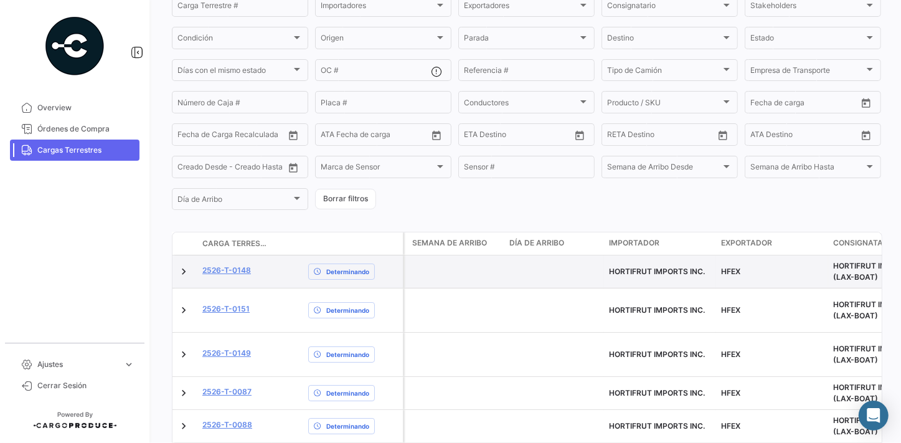
scroll to position [344, 0]
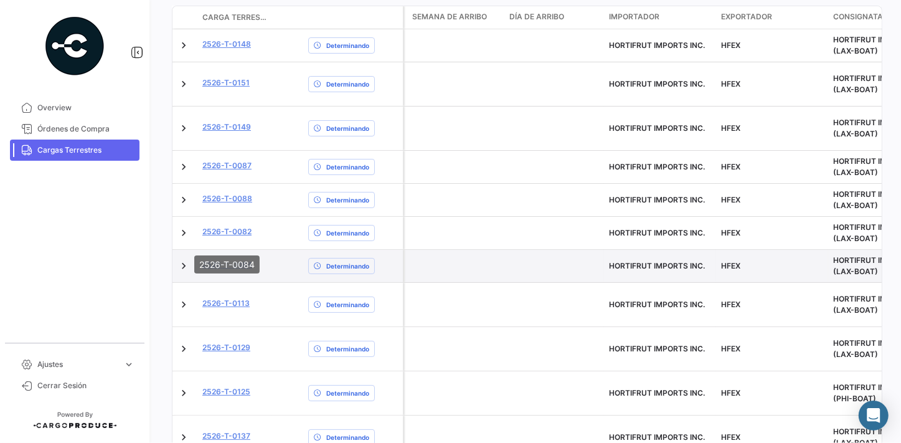
click at [226, 259] on link "2526-T-0084" at bounding box center [227, 264] width 50 height 11
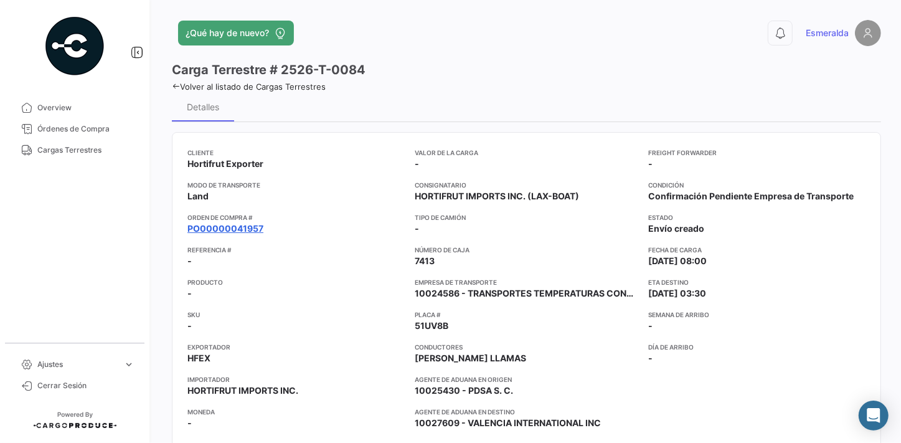
click at [225, 227] on link "PO00000041957" at bounding box center [225, 228] width 76 height 12
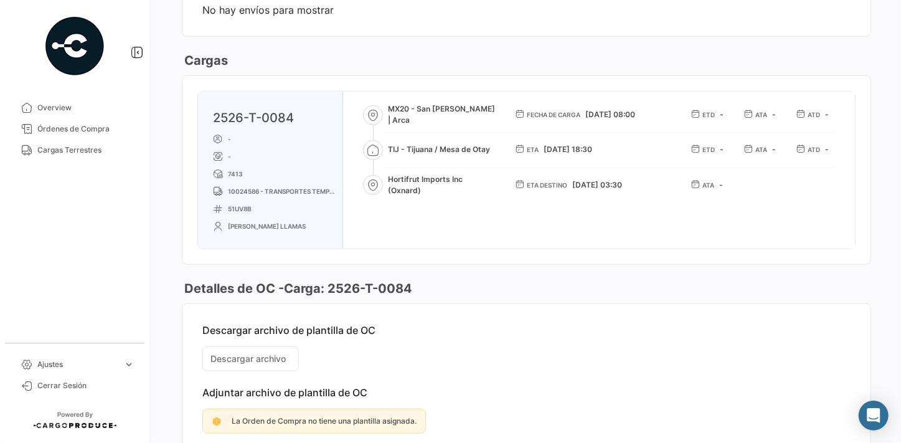
scroll to position [747, 0]
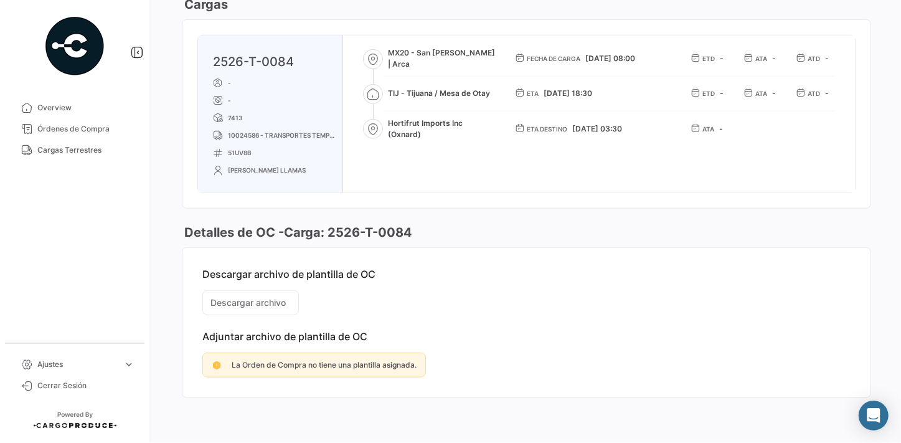
drag, startPoint x: 568, startPoint y: 81, endPoint x: 563, endPoint y: 89, distance: 9.5
click at [566, 82] on div "2526-T-0084 - - 7413 10024586 - TRANSPORTES TEMPERATURAS CONTROLADAS SA DE CV 5…" at bounding box center [526, 113] width 657 height 157
click at [623, 50] on div "2526-T-0084 - - 7413 10024586 - TRANSPORTES TEMPERATURAS CONTROLADAS SA DE CV 5…" at bounding box center [526, 113] width 657 height 157
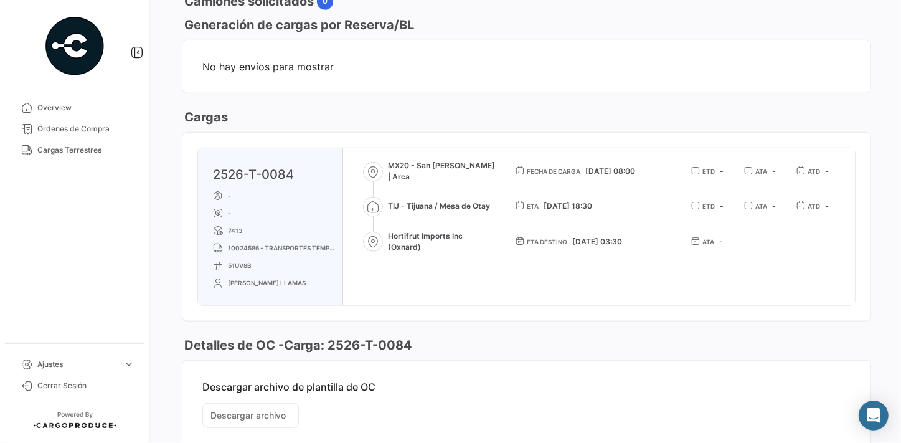
scroll to position [520, 0]
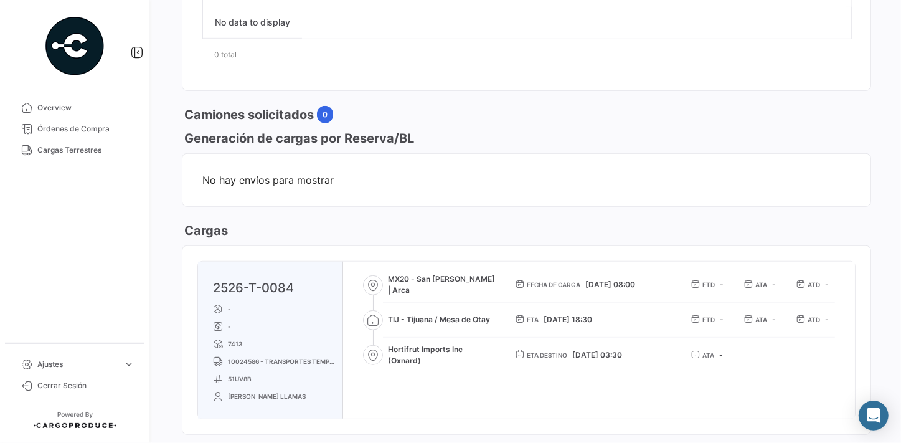
click at [816, 56] on div "0 total" at bounding box center [526, 54] width 648 height 31
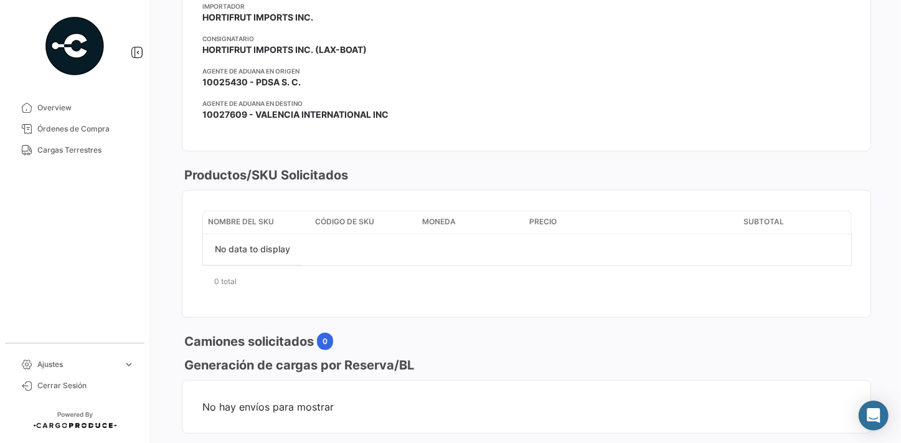
click at [746, 52] on div at bounding box center [745, 17] width 209 height 227
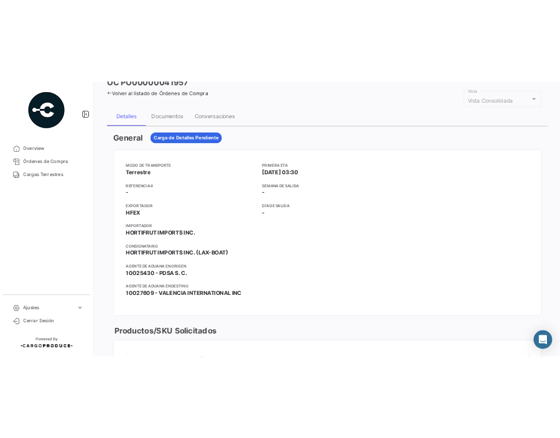
scroll to position [0, 0]
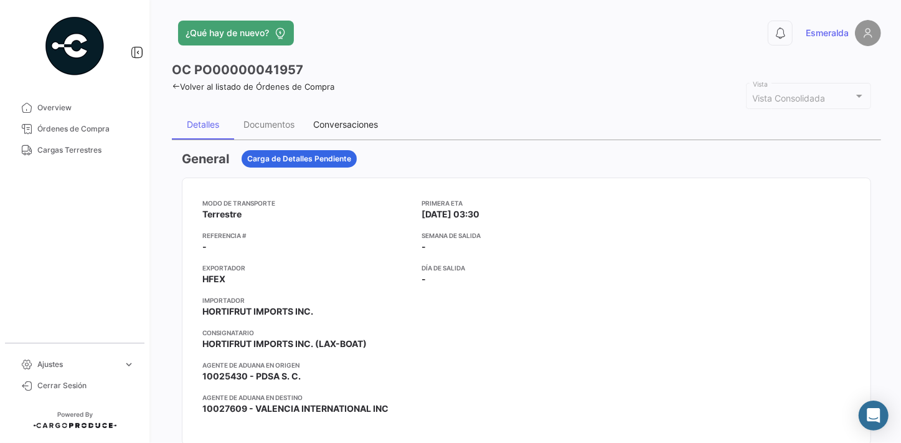
drag, startPoint x: 330, startPoint y: 125, endPoint x: 369, endPoint y: 118, distance: 39.8
click at [332, 125] on div "Conversaciones" at bounding box center [345, 124] width 65 height 11
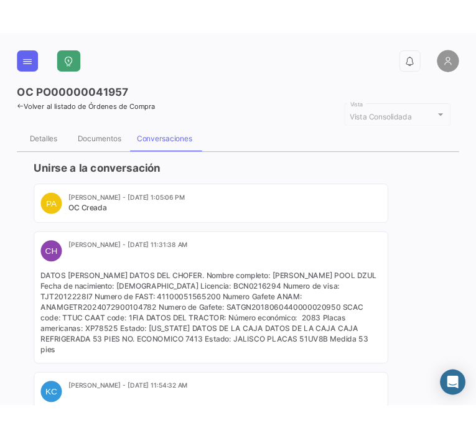
scroll to position [113, 0]
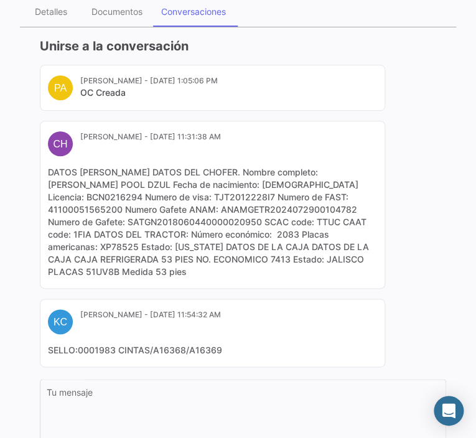
click at [420, 77] on div "PA [PERSON_NAME] - [DATE] 1:05:06 PM OC Creada CH [PERSON_NAME] - [DATE] 11:31:…" at bounding box center [243, 216] width 407 height 303
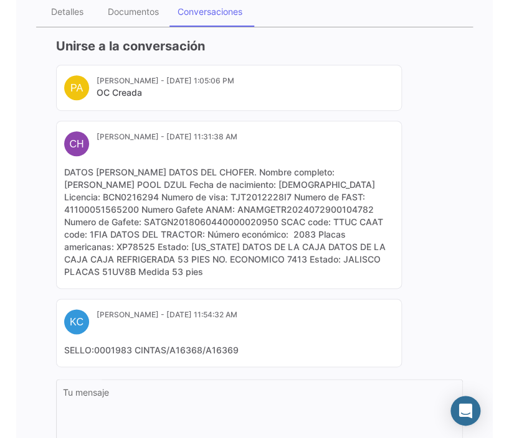
scroll to position [0, 0]
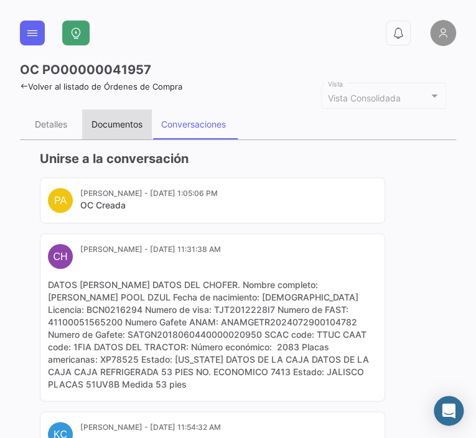
click at [118, 123] on div "Documentos" at bounding box center [117, 124] width 51 height 11
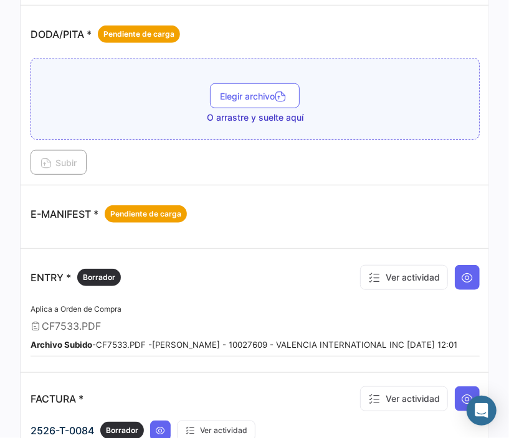
scroll to position [623, 0]
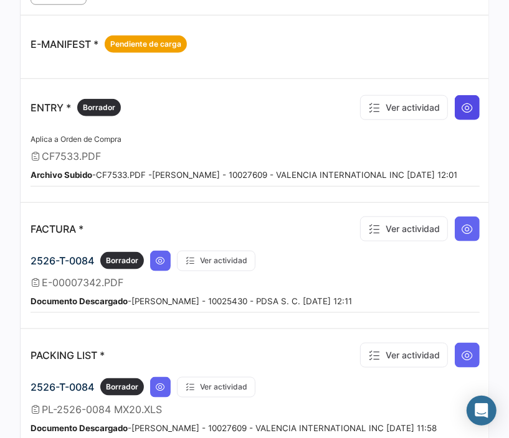
click at [461, 103] on icon at bounding box center [467, 107] width 12 height 12
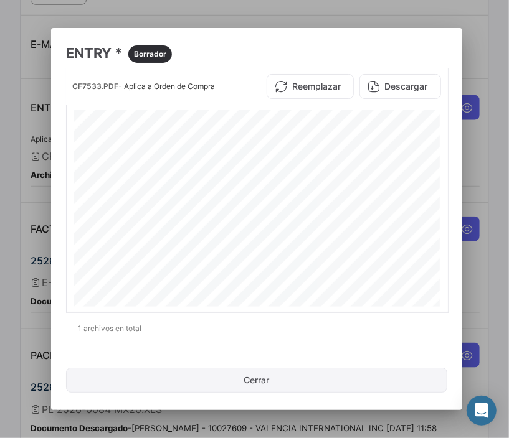
drag, startPoint x: 281, startPoint y: 385, endPoint x: 298, endPoint y: 388, distance: 17.8
click at [281, 385] on button "Cerrar" at bounding box center [256, 380] width 381 height 25
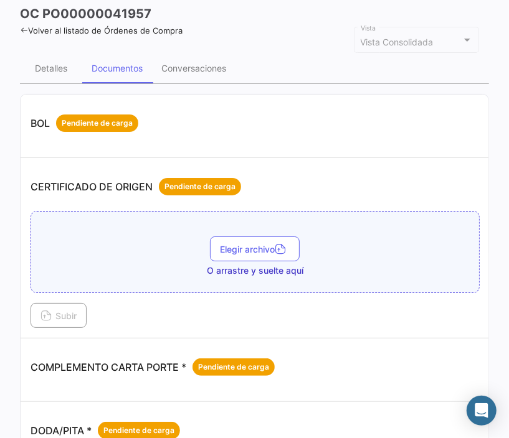
scroll to position [0, 0]
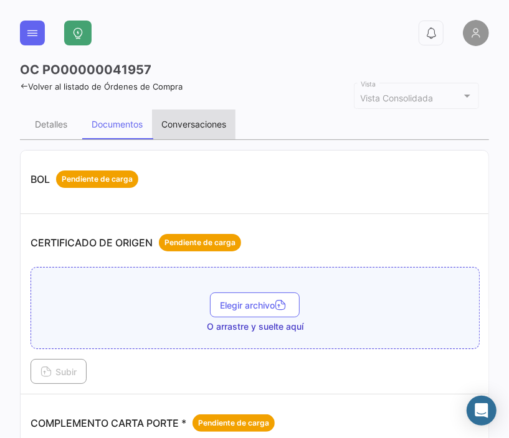
click at [187, 125] on div "Conversaciones" at bounding box center [193, 124] width 65 height 11
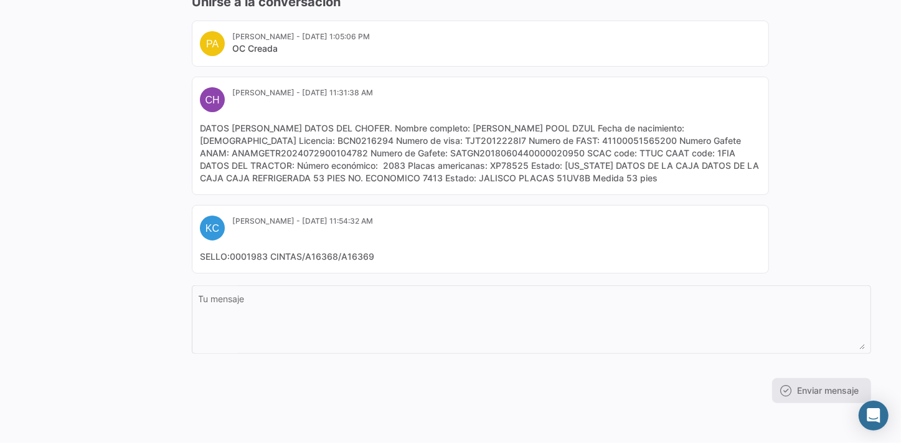
scroll to position [156, 0]
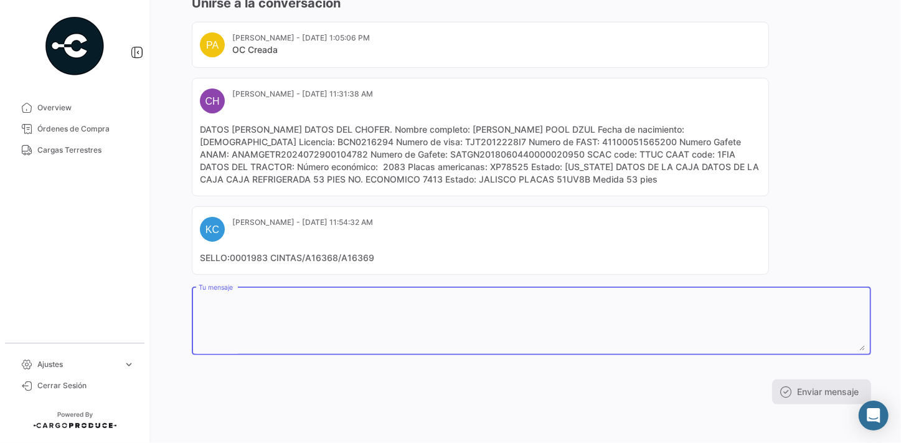
click at [305, 304] on textarea "Tu mensaje" at bounding box center [532, 323] width 666 height 55
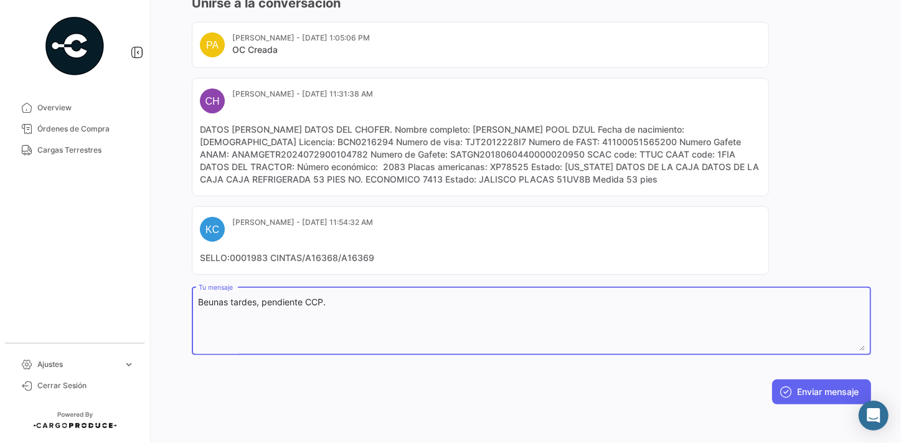
click at [851, 168] on div "PA [PERSON_NAME] - [DATE] 1:05:06 PM OC Creada CH [PERSON_NAME] - [DATE] 11:31:…" at bounding box center [531, 148] width 679 height 253
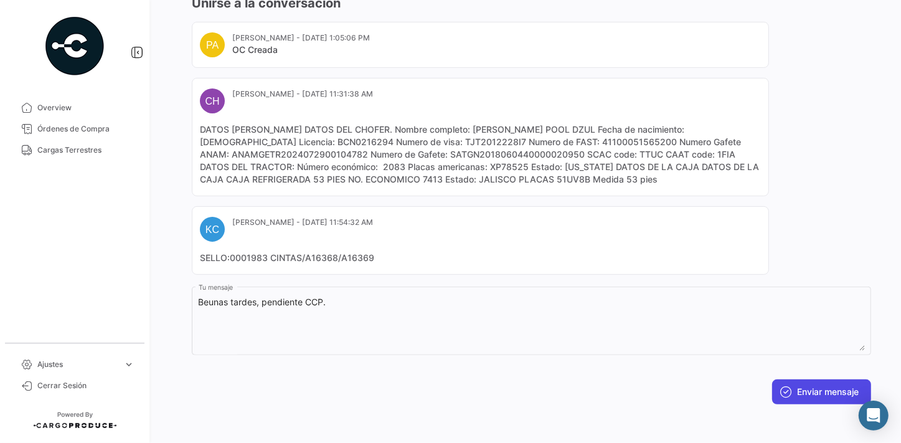
click at [801, 386] on button "Enviar mensaje" at bounding box center [821, 391] width 99 height 25
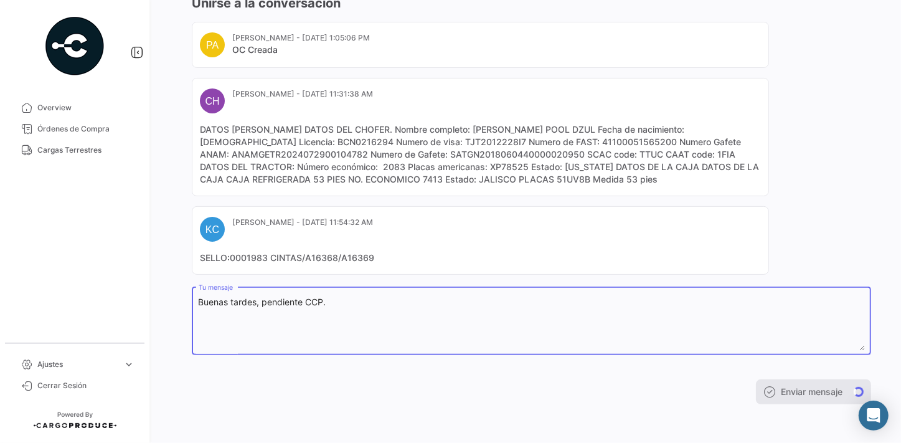
click at [599, 319] on textarea "Buenas tardes, pendiente CCP." at bounding box center [532, 323] width 666 height 55
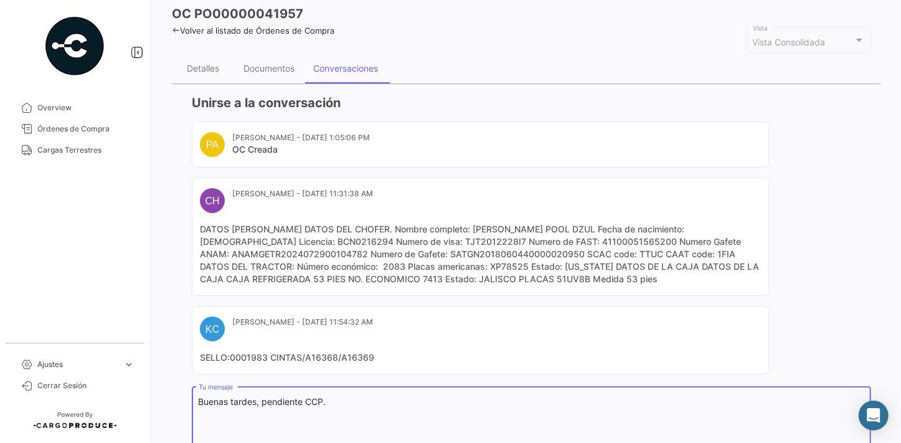
type textarea "Buenas tardes, pendiente CCP."
click at [257, 65] on div "Documentos" at bounding box center [268, 68] width 51 height 11
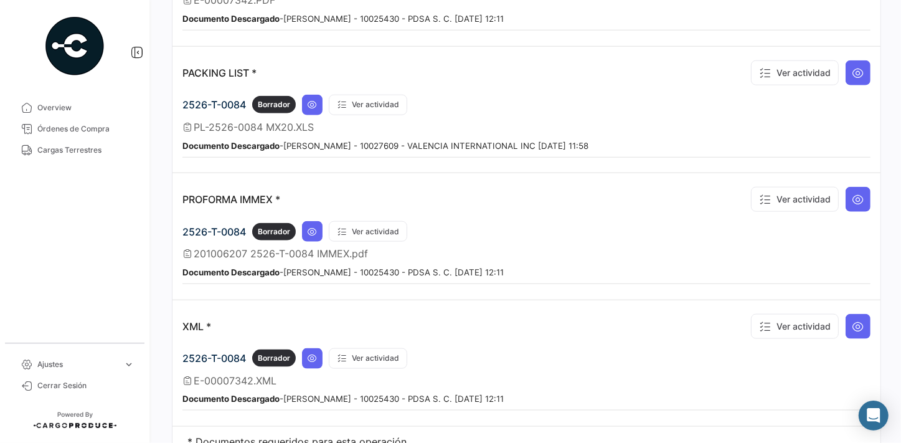
scroll to position [948, 0]
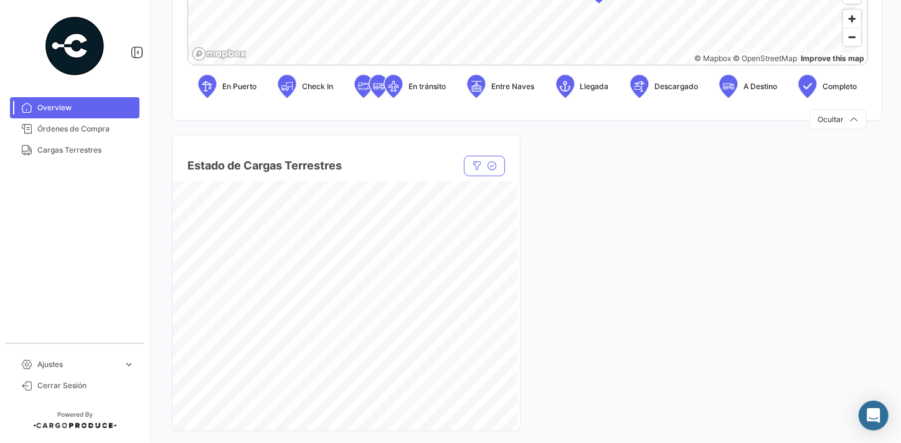
scroll to position [735, 0]
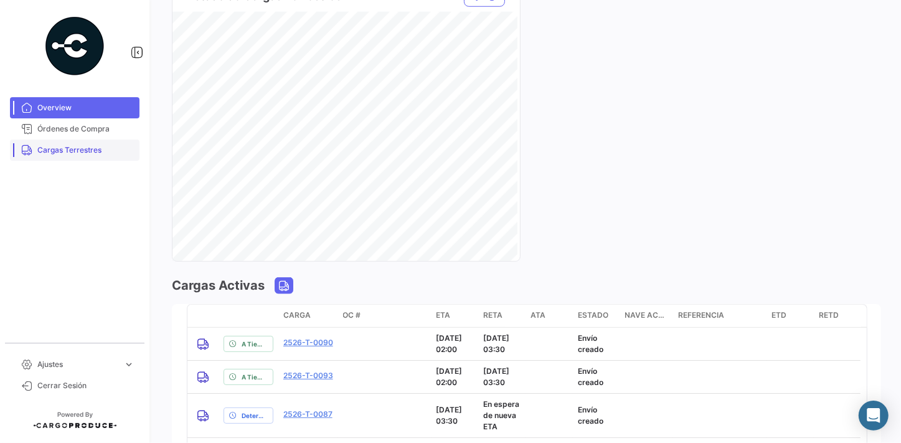
click at [46, 148] on span "Cargas Terrestres" at bounding box center [85, 149] width 97 height 11
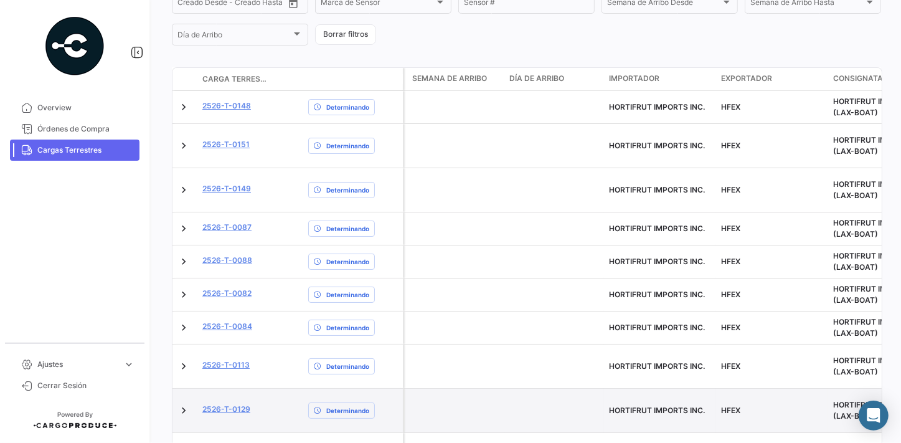
scroll to position [401, 0]
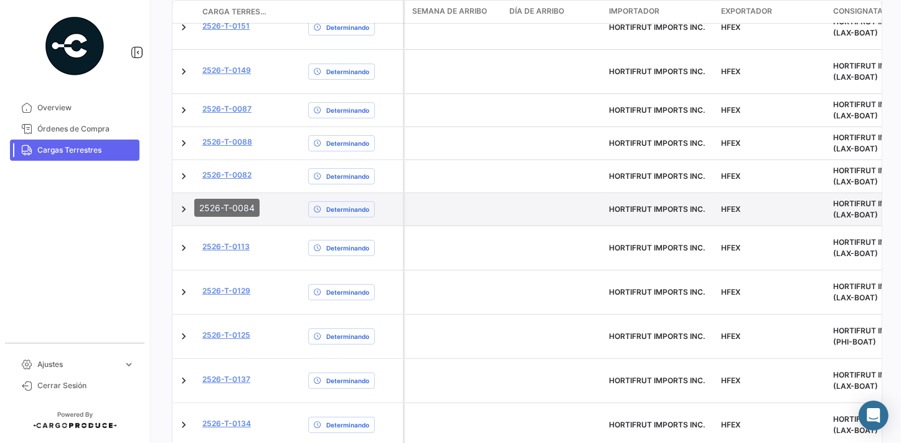
click at [212, 202] on link "2526-T-0084" at bounding box center [227, 207] width 50 height 11
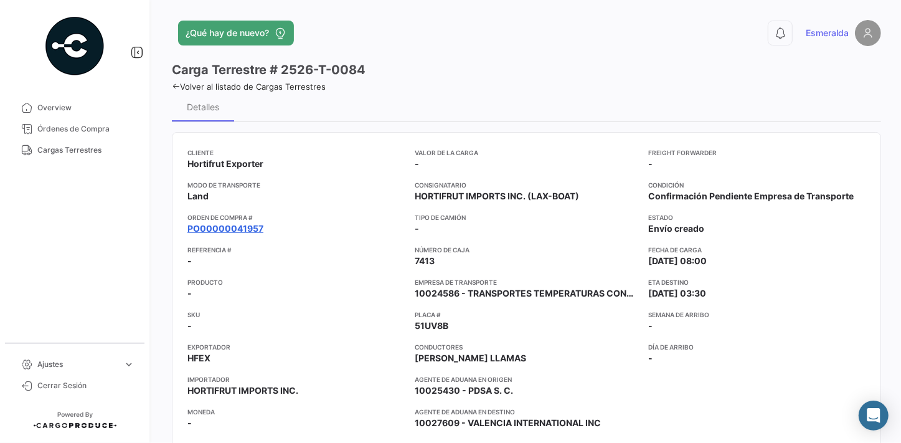
click at [237, 227] on link "PO00000041957" at bounding box center [225, 228] width 76 height 12
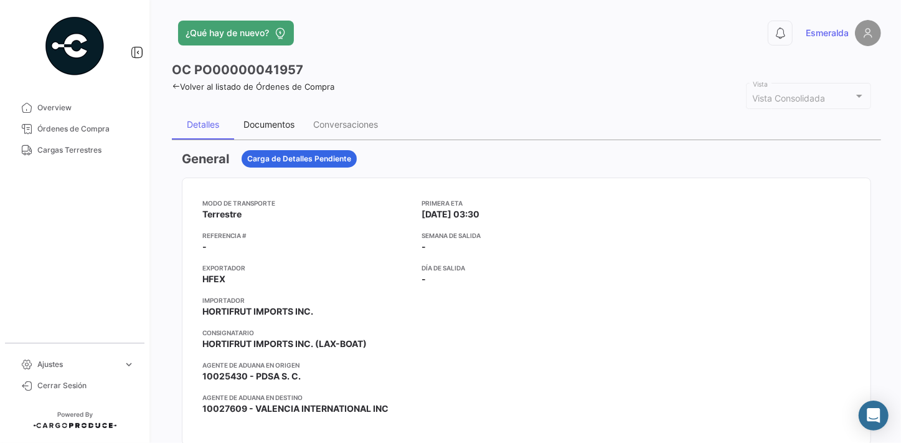
click at [259, 123] on div "Documentos" at bounding box center [268, 124] width 51 height 11
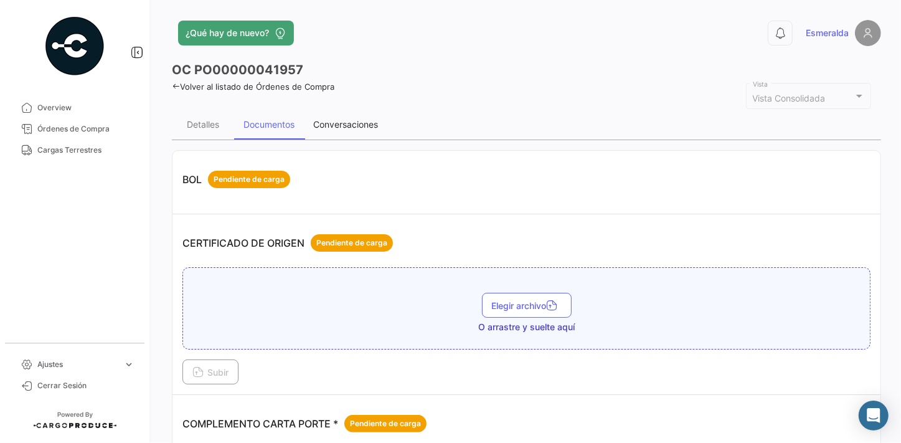
click at [332, 126] on div "Conversaciones" at bounding box center [345, 124] width 65 height 11
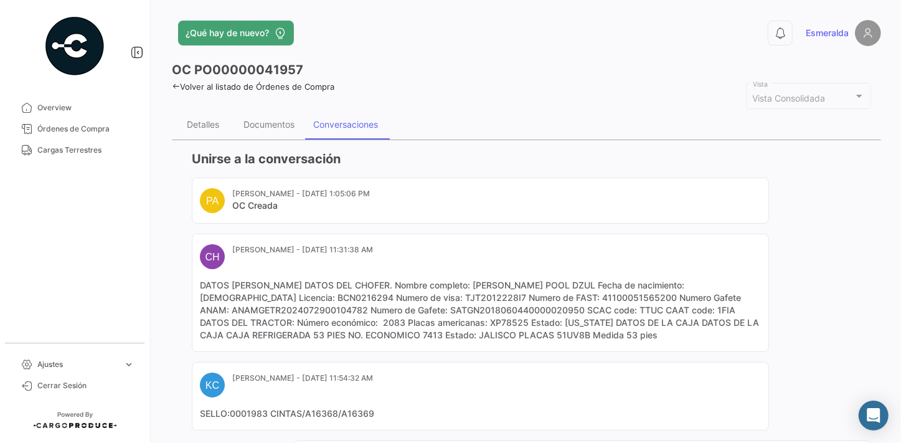
scroll to position [226, 0]
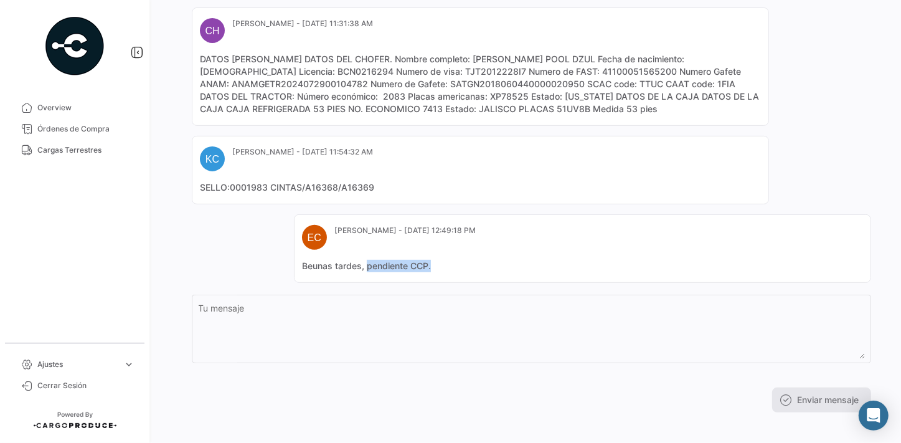
drag, startPoint x: 431, startPoint y: 265, endPoint x: 367, endPoint y: 268, distance: 64.2
click at [367, 268] on mat-card-content "Beunas tardes, pendiente CCP." at bounding box center [582, 266] width 561 height 12
copy mat-card-content "pendiente CCP."
